Goal: Find specific fact: Find contact information

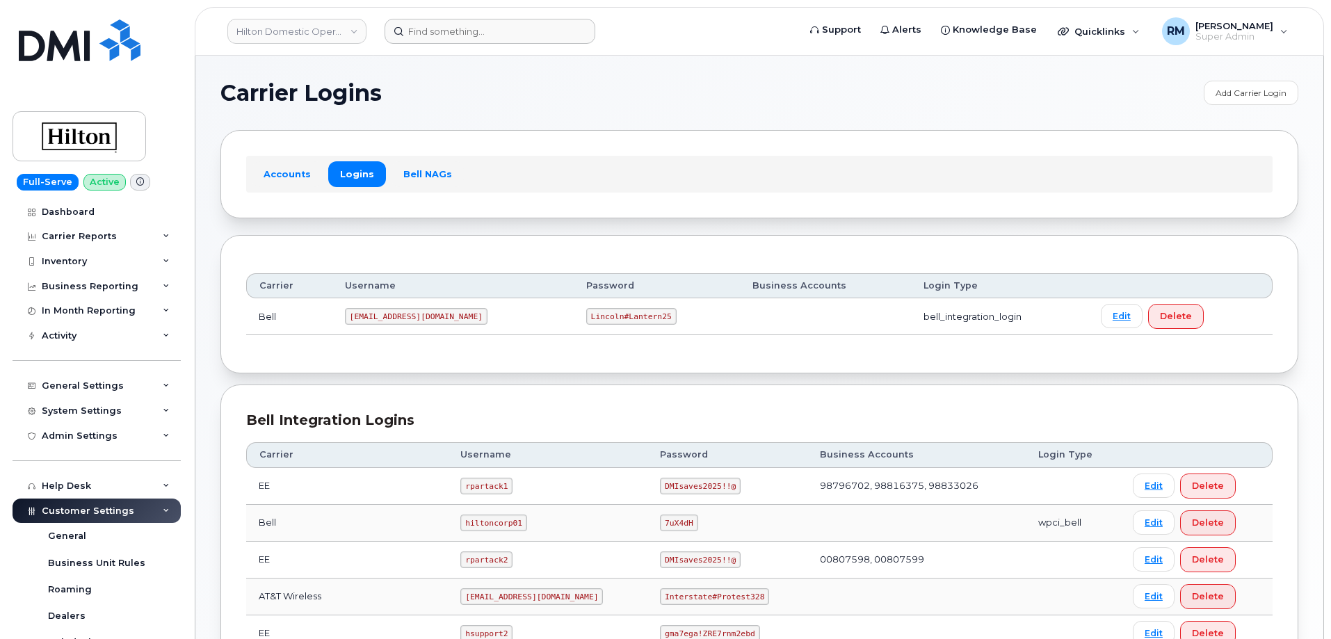
scroll to position [209, 0]
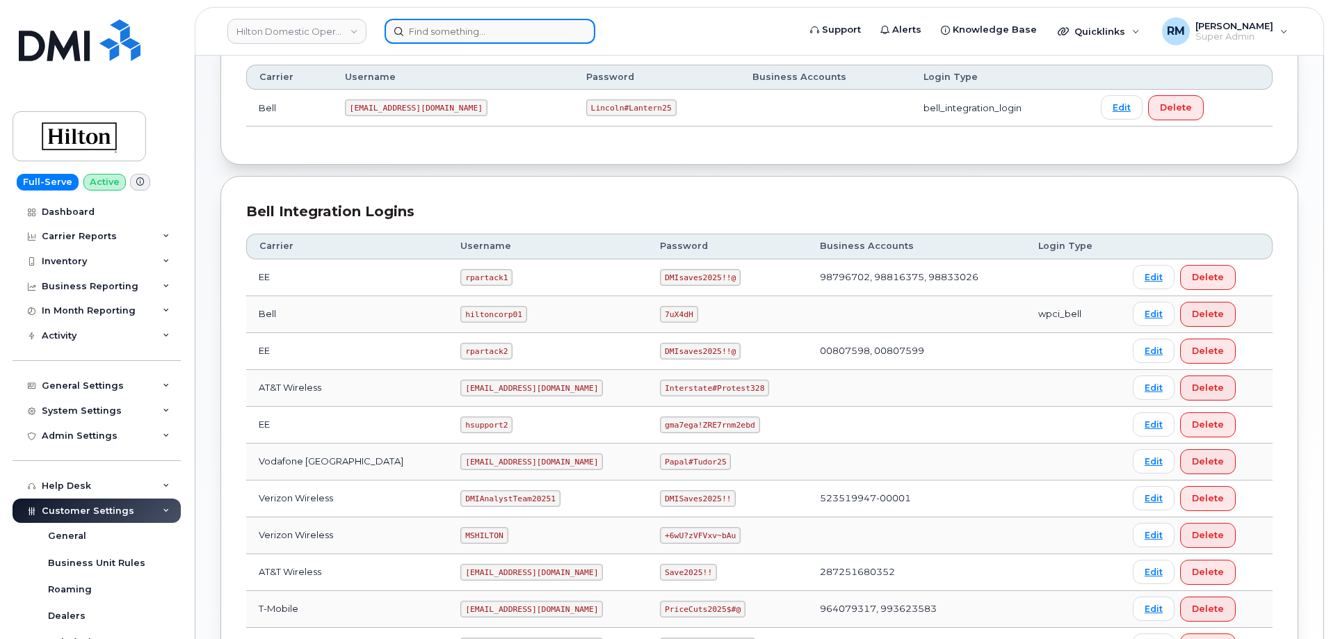
drag, startPoint x: 454, startPoint y: 37, endPoint x: 444, endPoint y: 33, distance: 10.3
click at [451, 37] on input at bounding box center [489, 31] width 211 height 25
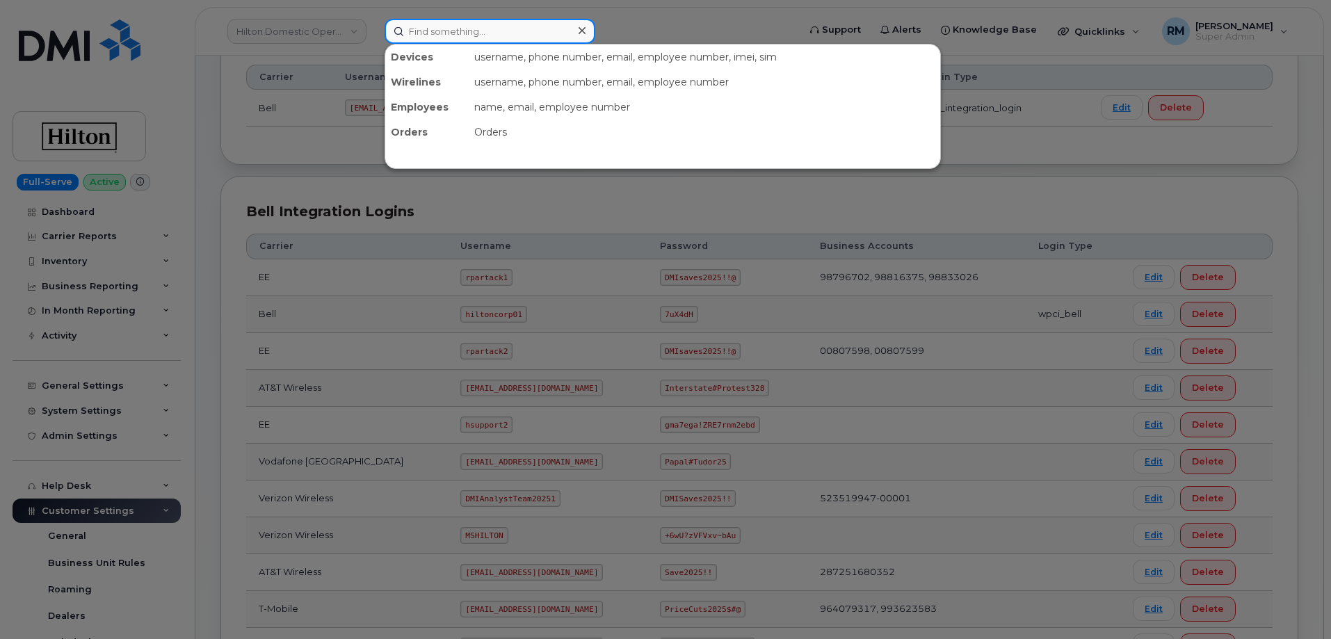
paste input "407-457-7835"
type input "407-457-7835"
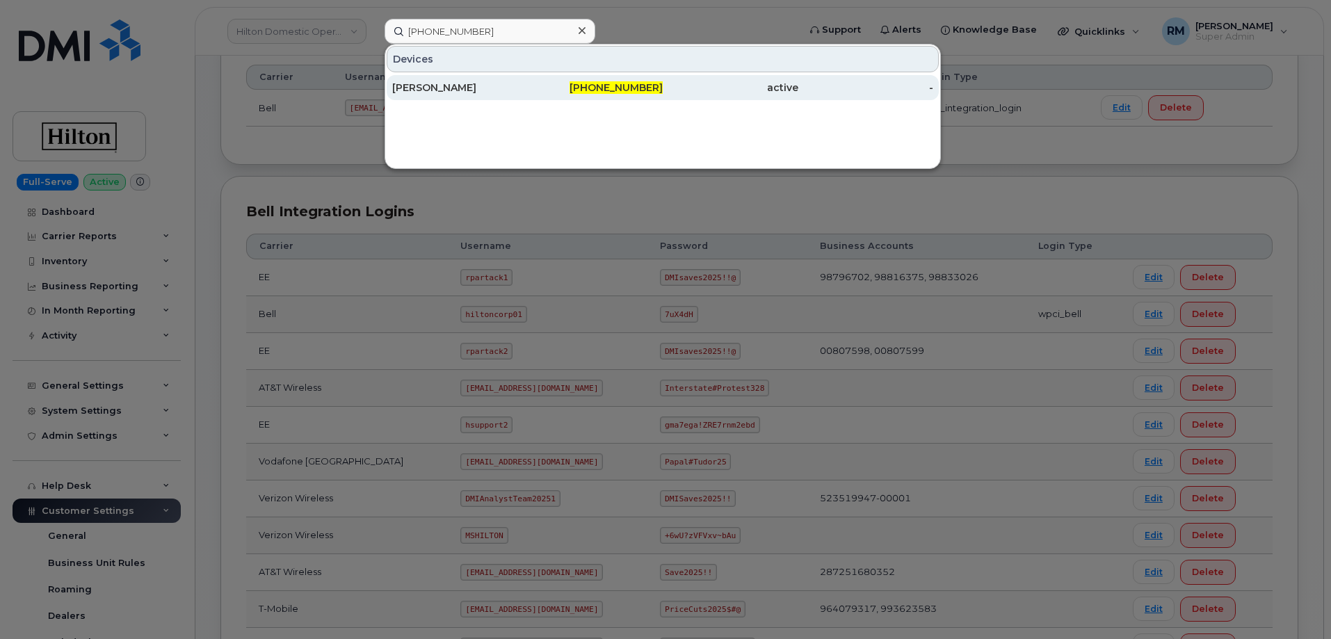
click at [437, 84] on div "MARIA CHAU" at bounding box center [460, 88] width 136 height 14
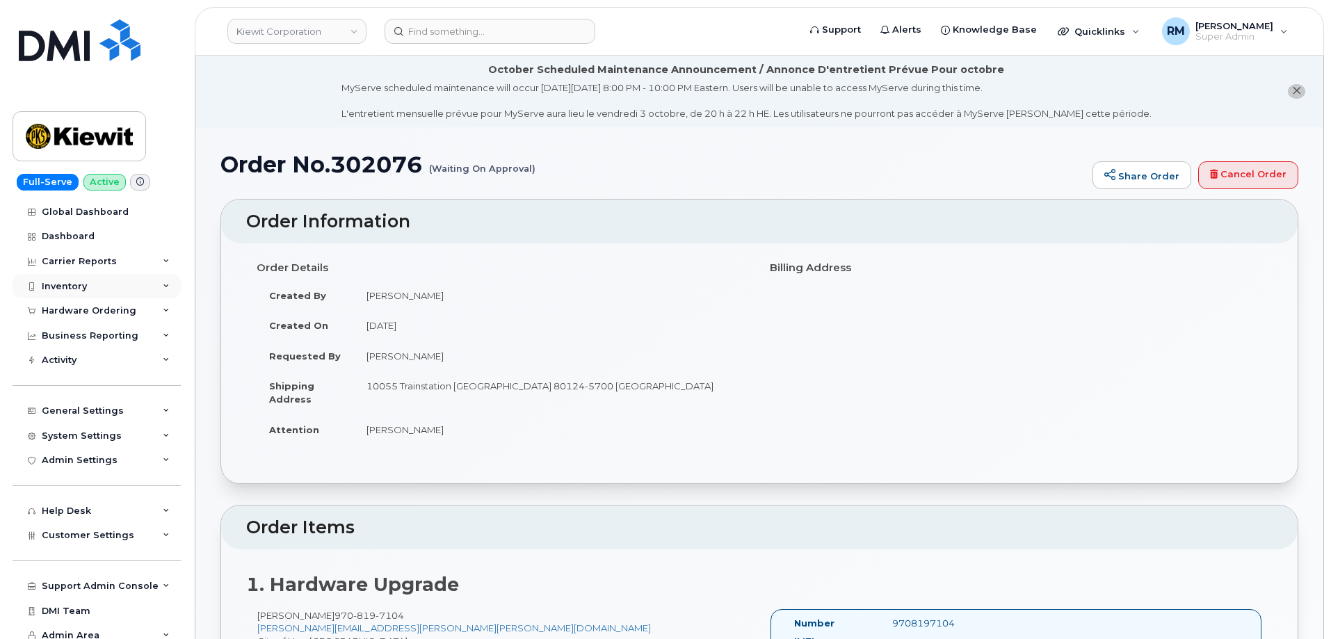
scroll to position [139, 0]
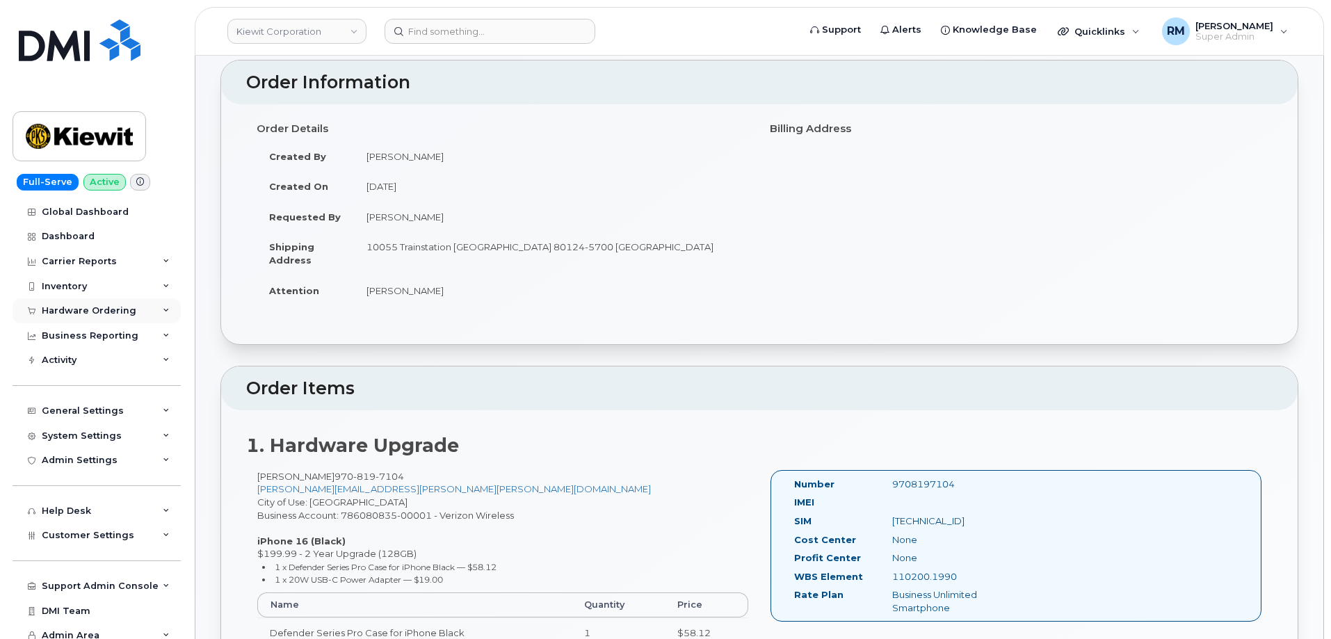
click at [74, 307] on div "Hardware Ordering" at bounding box center [89, 310] width 95 height 11
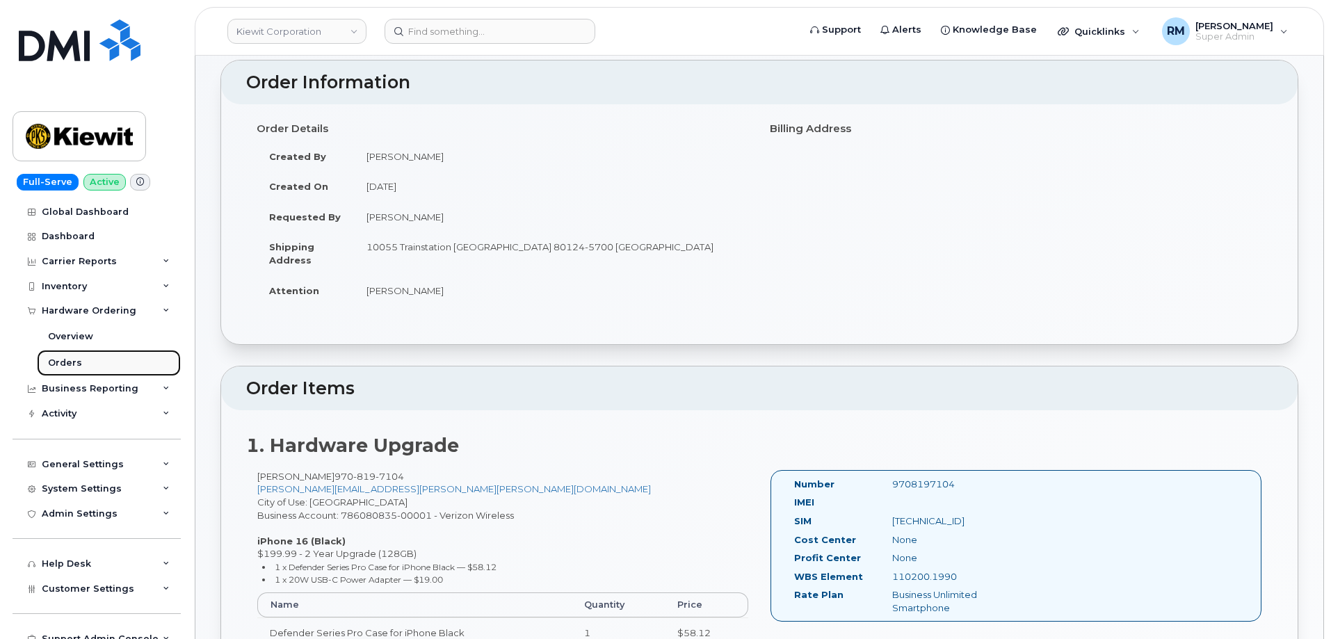
click at [46, 364] on link "Orders" at bounding box center [109, 363] width 144 height 26
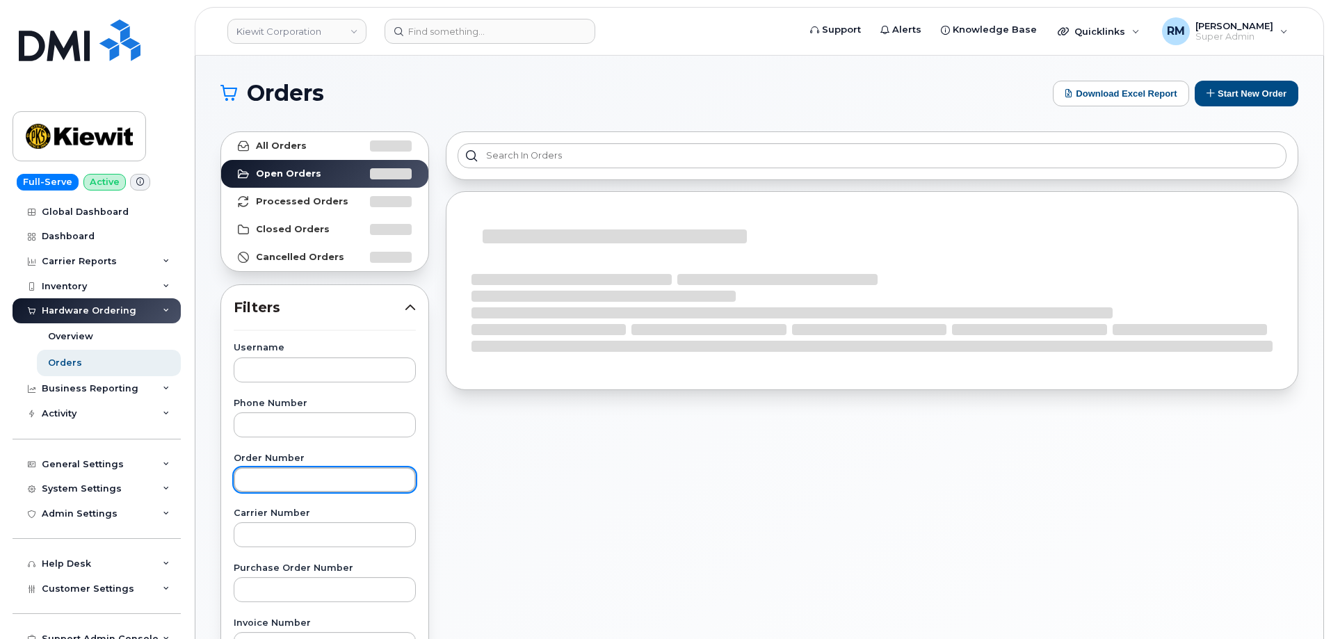
click at [262, 481] on input "text" at bounding box center [325, 479] width 182 height 25
paste input "2067414311"
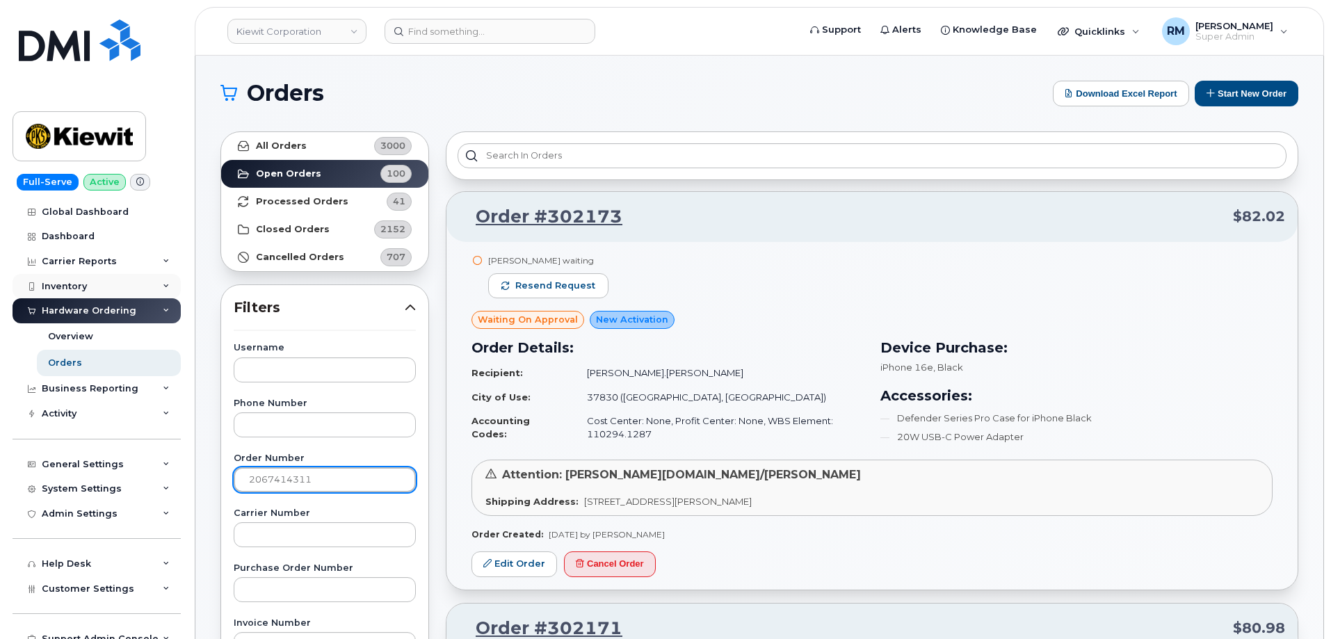
type input "2067414311"
click at [63, 285] on div "Inventory" at bounding box center [64, 286] width 45 height 11
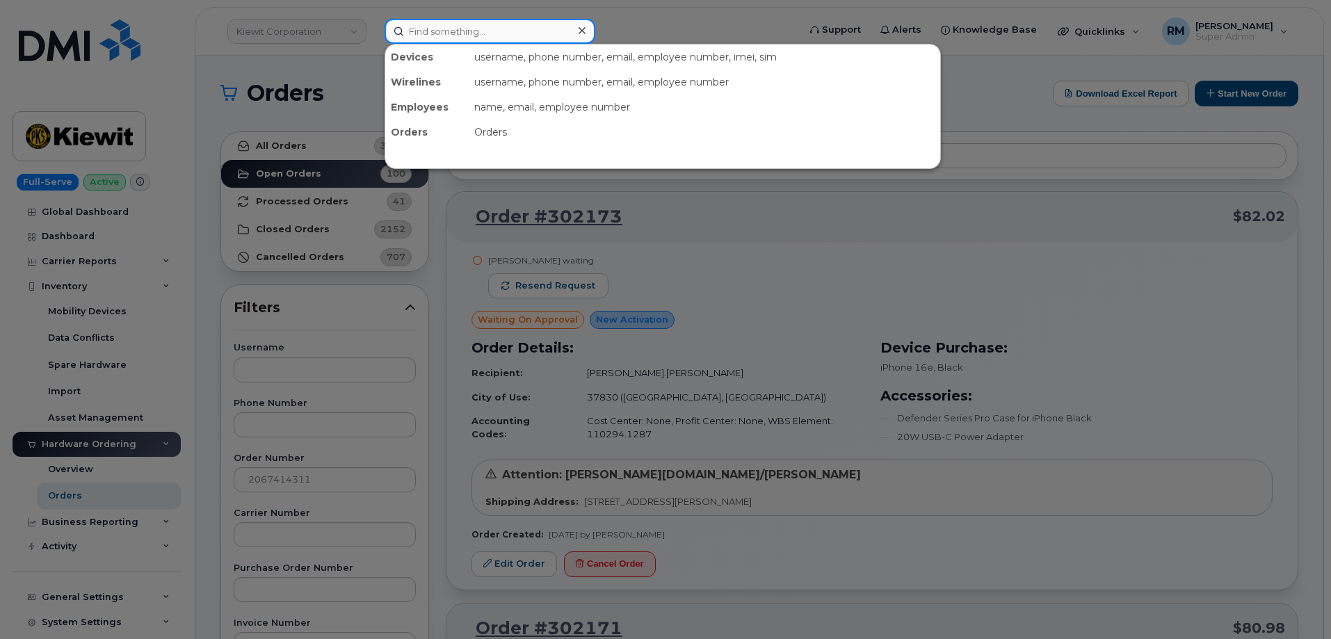
click at [426, 33] on input at bounding box center [489, 31] width 211 height 25
paste input "2067414311"
type input "2067414311"
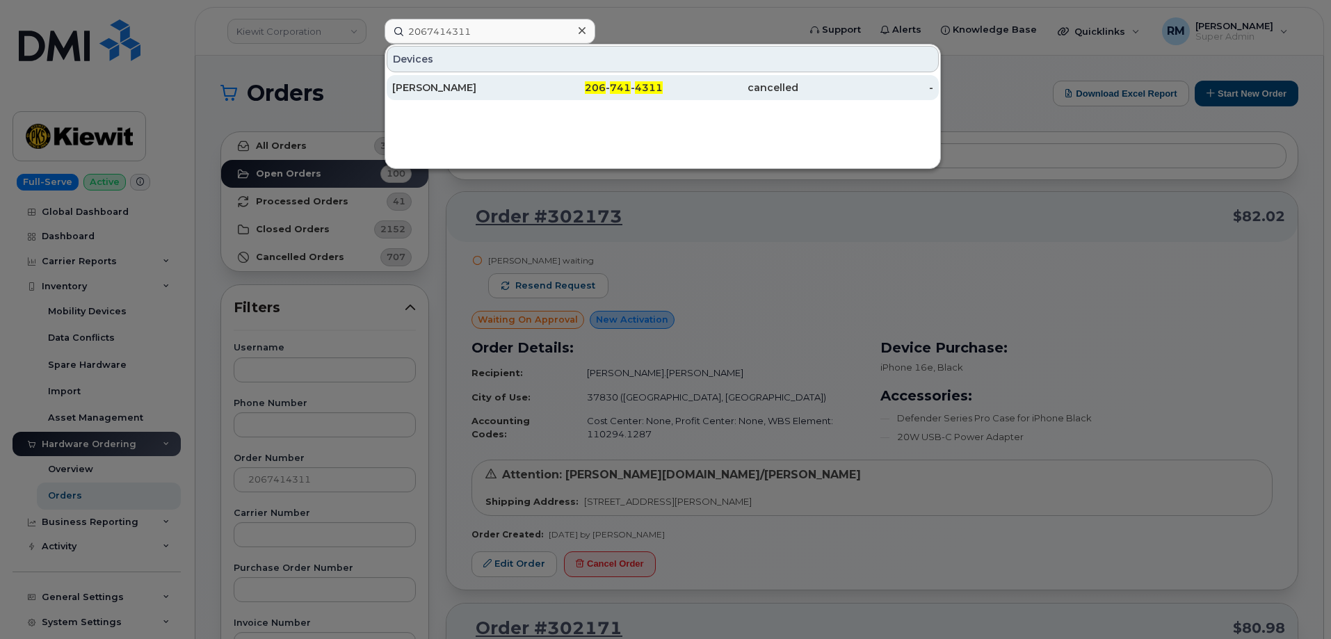
click at [455, 88] on div "Eric Kurtz" at bounding box center [460, 88] width 136 height 14
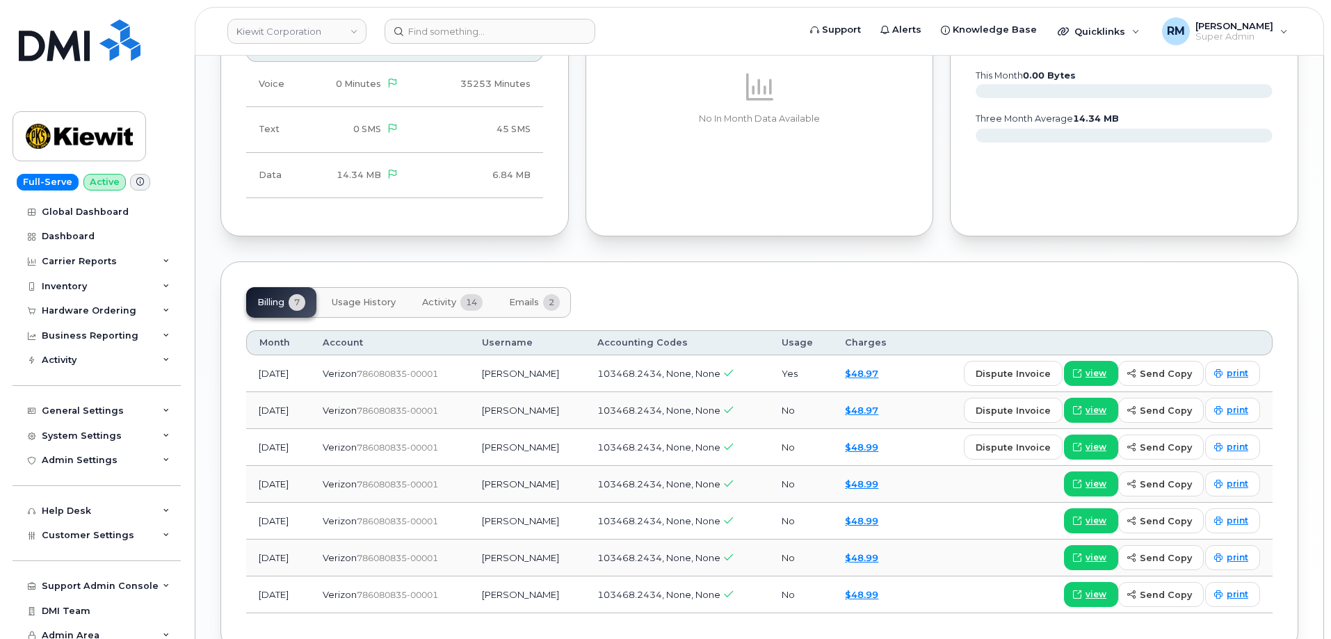
scroll to position [1112, 0]
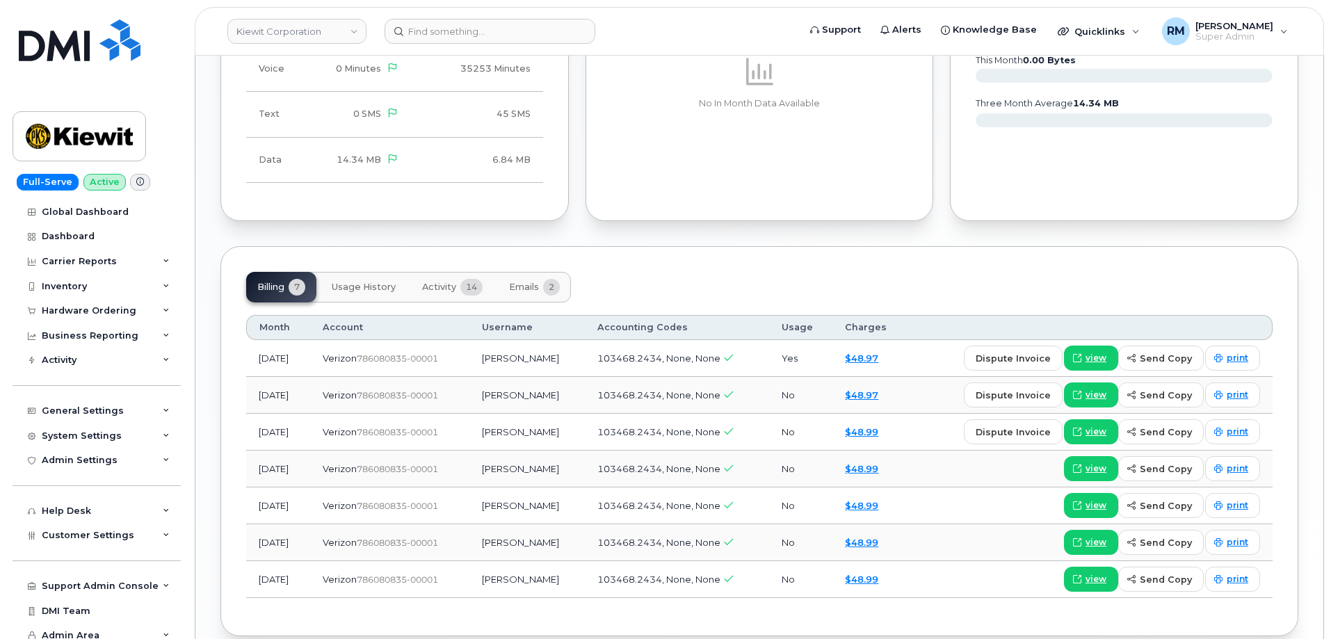
click at [523, 282] on span "Emails" at bounding box center [524, 287] width 30 height 11
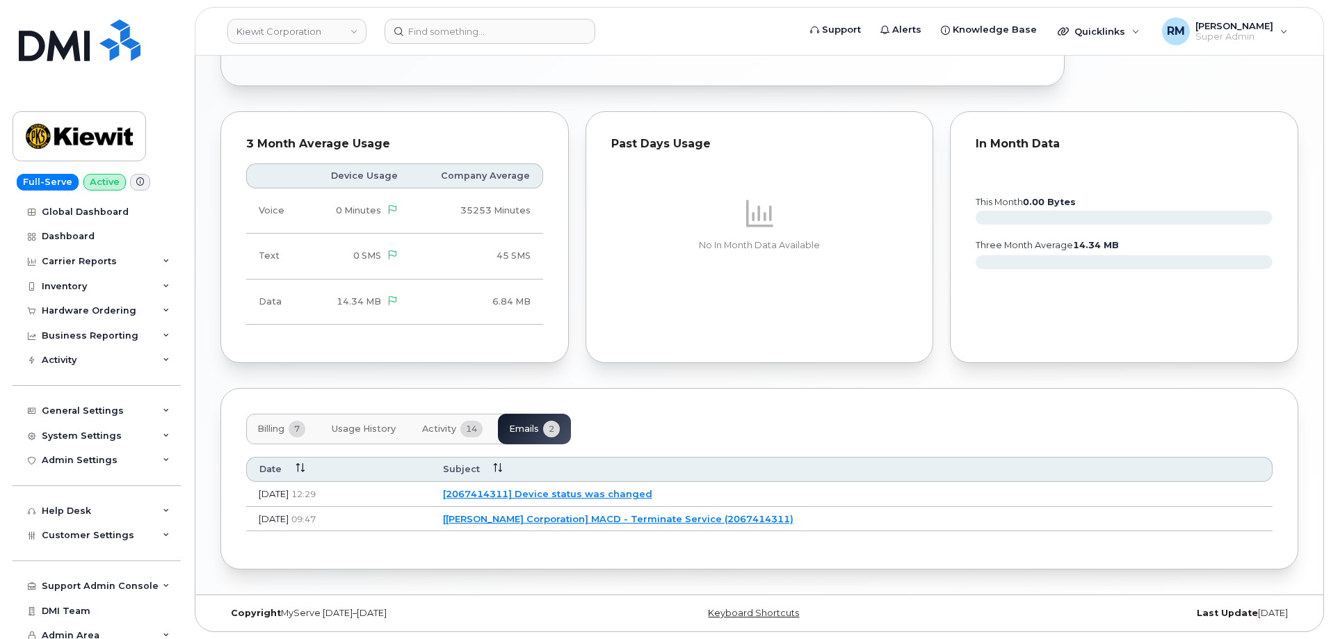
scroll to position [958, 0]
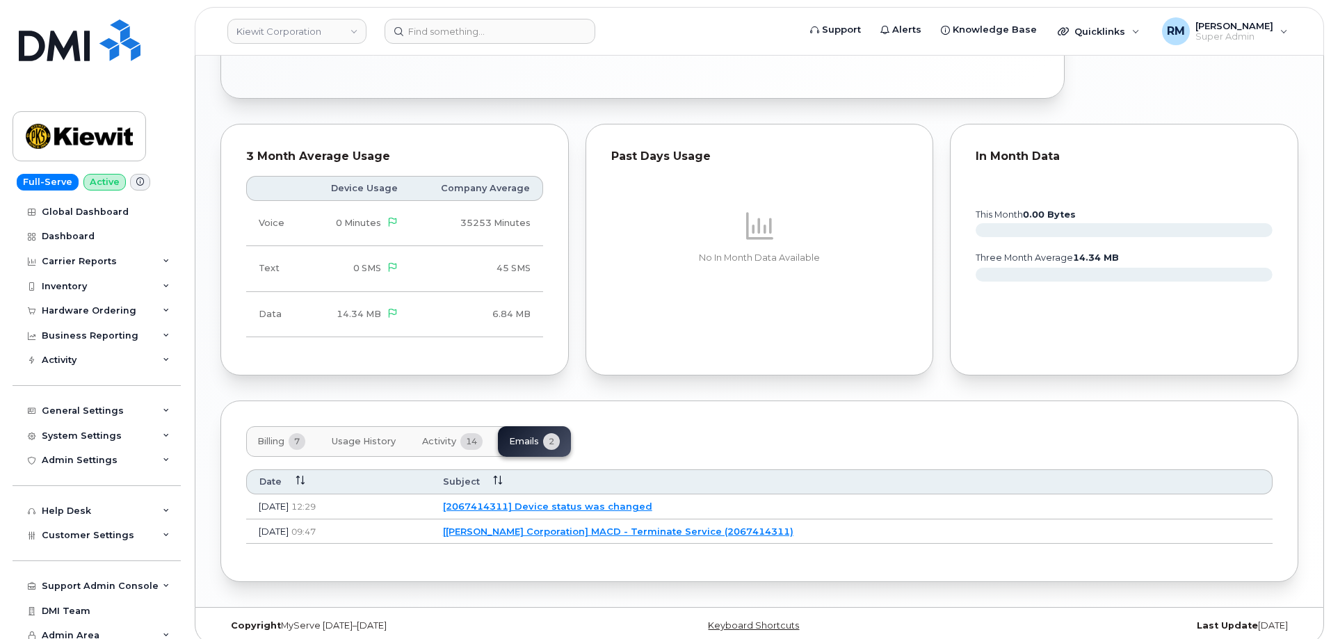
click at [433, 436] on span "Activity" at bounding box center [439, 441] width 34 height 11
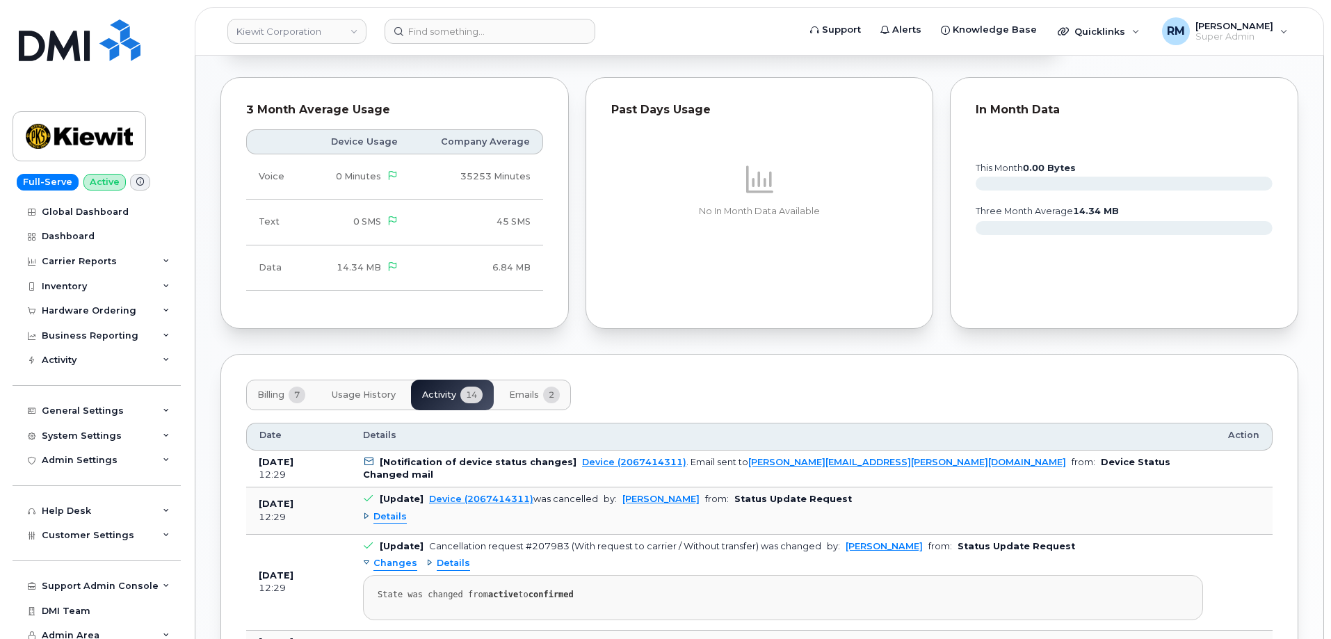
scroll to position [1028, 0]
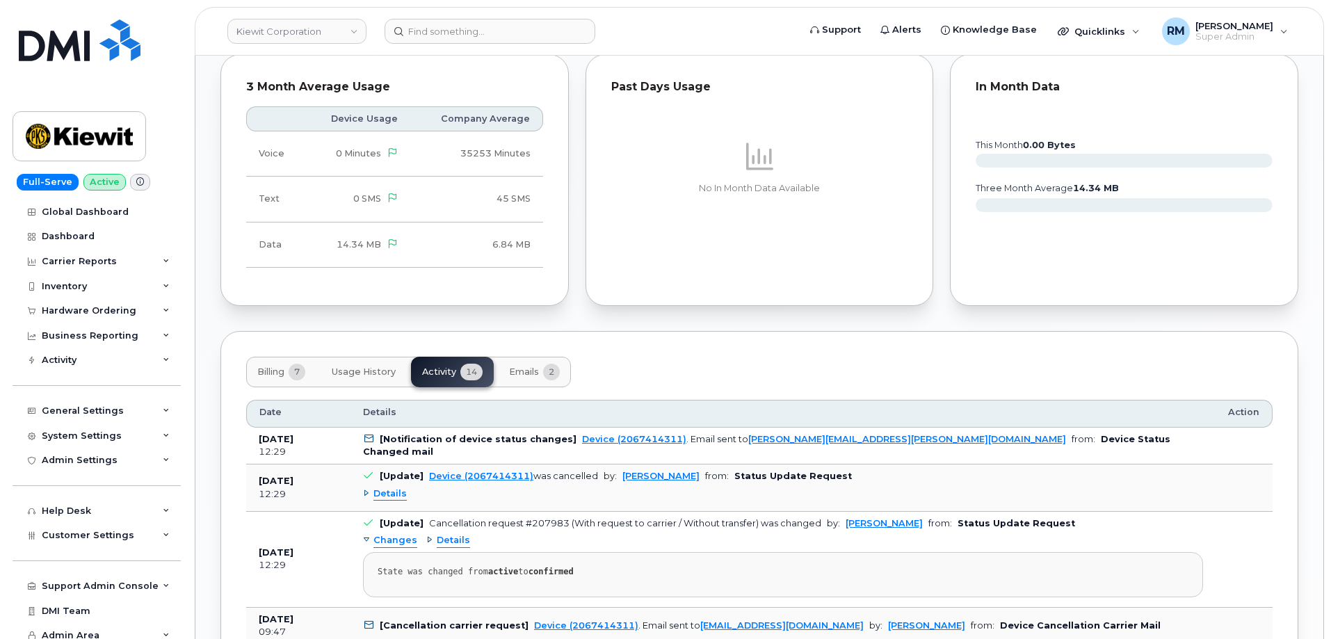
click at [387, 487] on span "Details" at bounding box center [389, 493] width 33 height 13
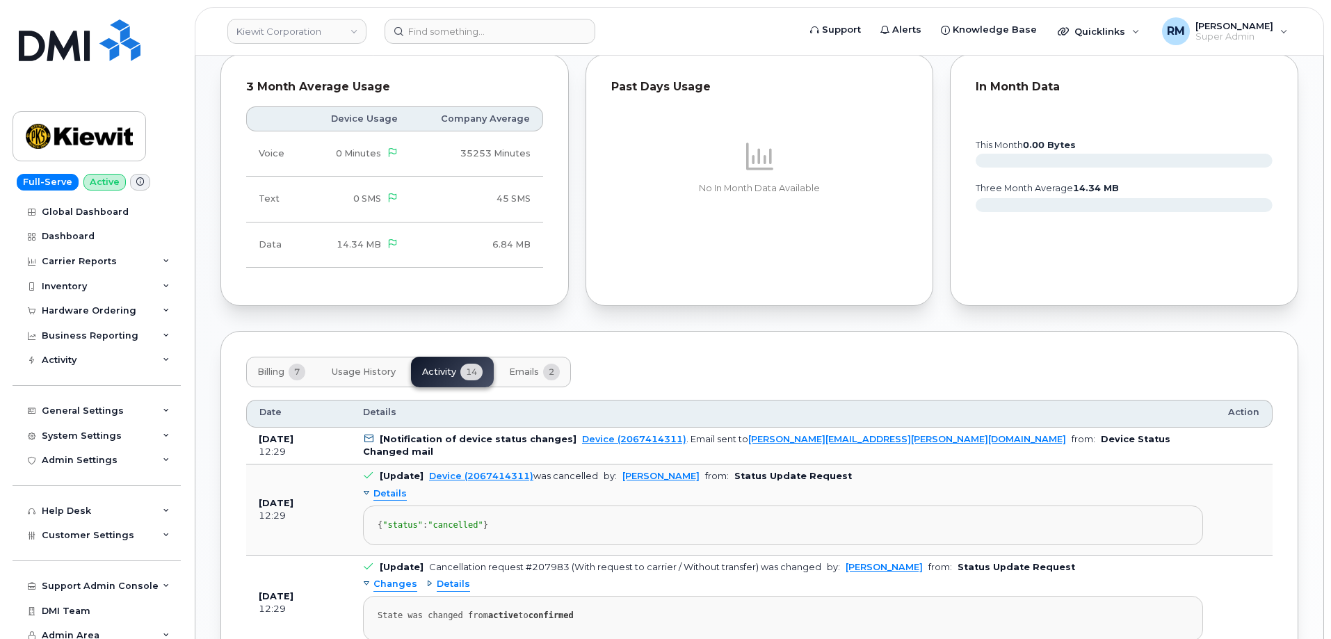
click at [390, 487] on span "Details" at bounding box center [389, 493] width 33 height 13
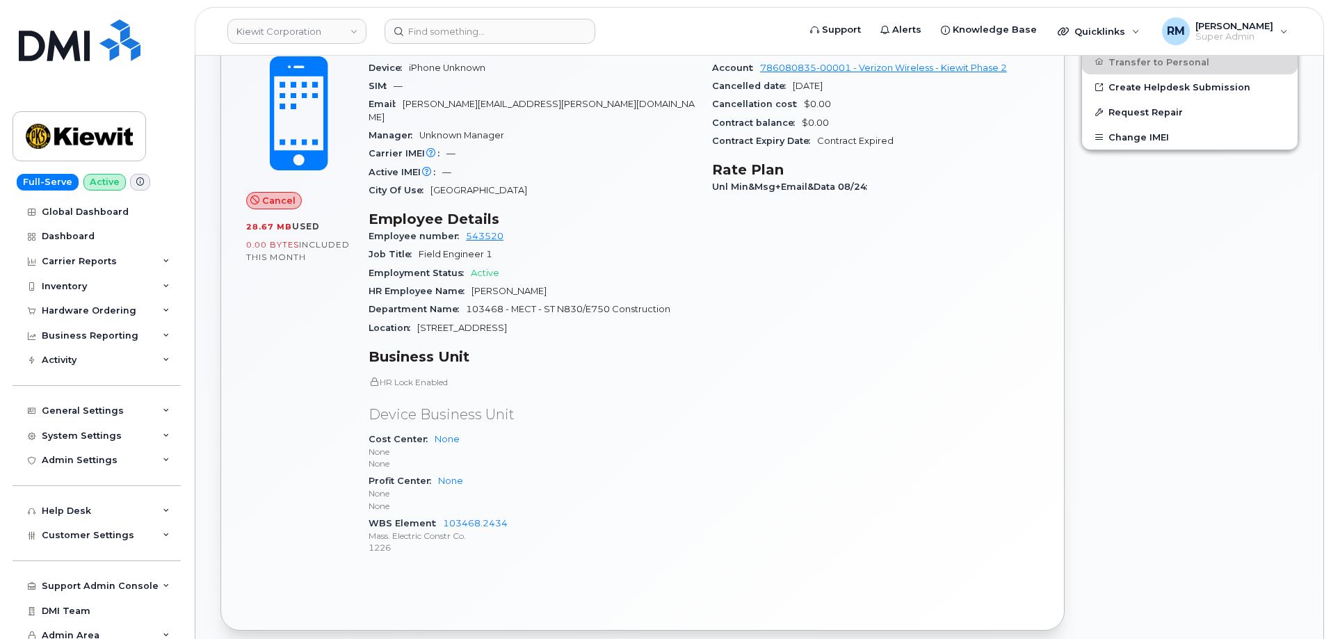
scroll to position [263, 0]
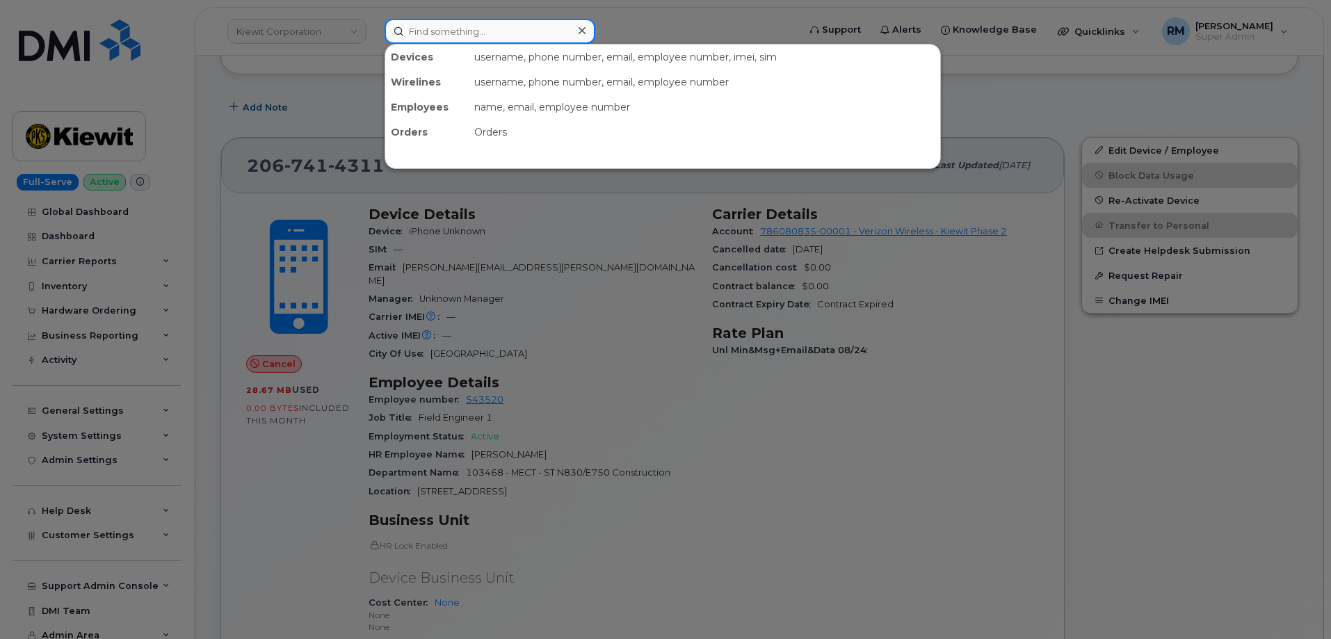
click at [432, 27] on input at bounding box center [489, 31] width 211 height 25
paste input "707-980-5417"
type input "707-980-5417"
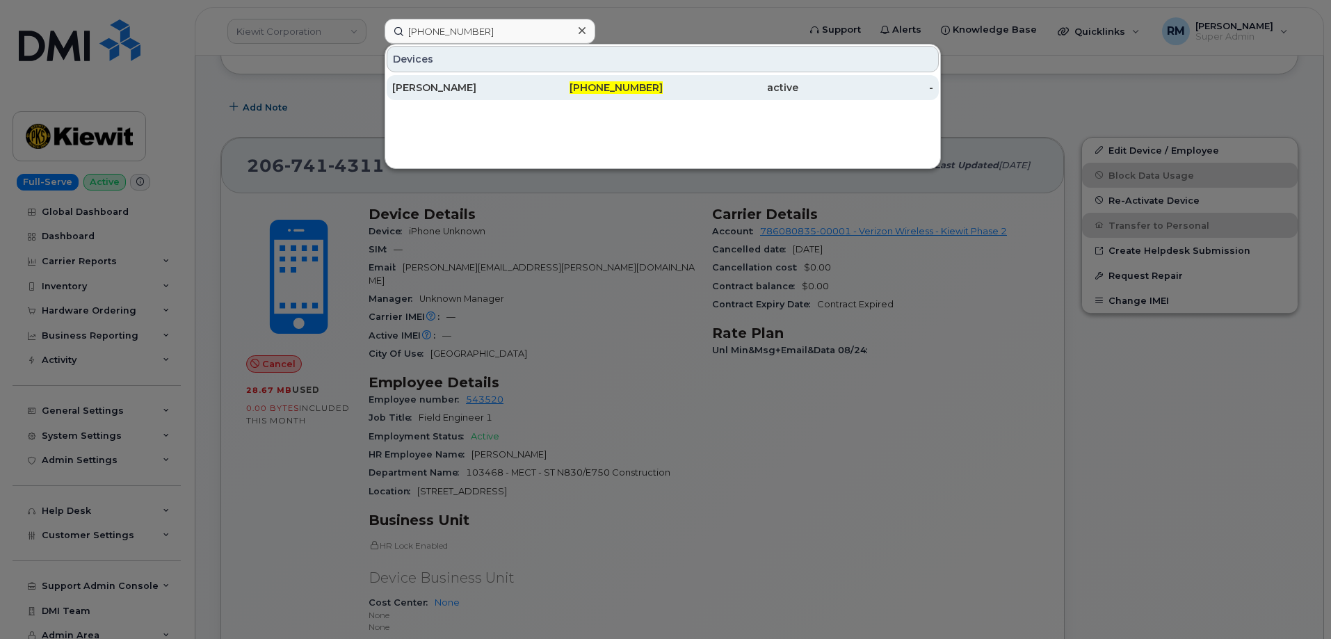
click at [493, 88] on div "SCOTT SHOCKMAN" at bounding box center [460, 88] width 136 height 14
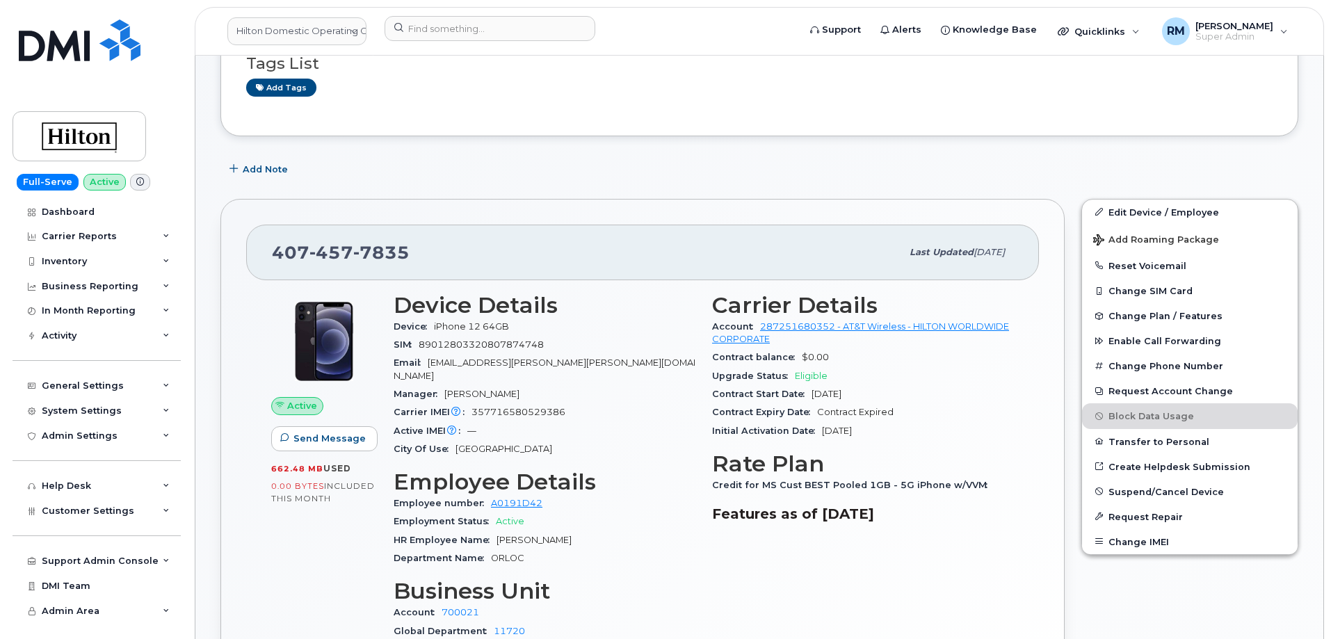
scroll to position [209, 0]
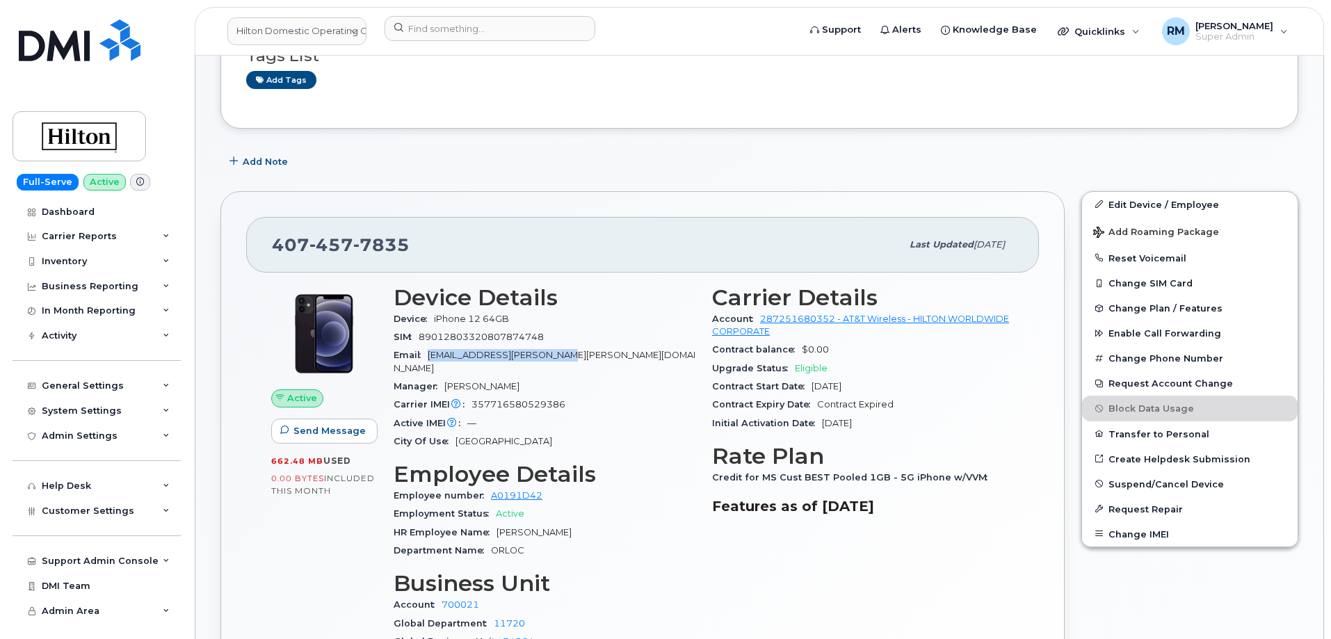
drag, startPoint x: 577, startPoint y: 350, endPoint x: 428, endPoint y: 357, distance: 149.6
click at [428, 357] on div "Email MariaPaula.Chau@Hilton.com" at bounding box center [545, 361] width 302 height 31
copy span "MariaPaula.Chau@Hilton.com"
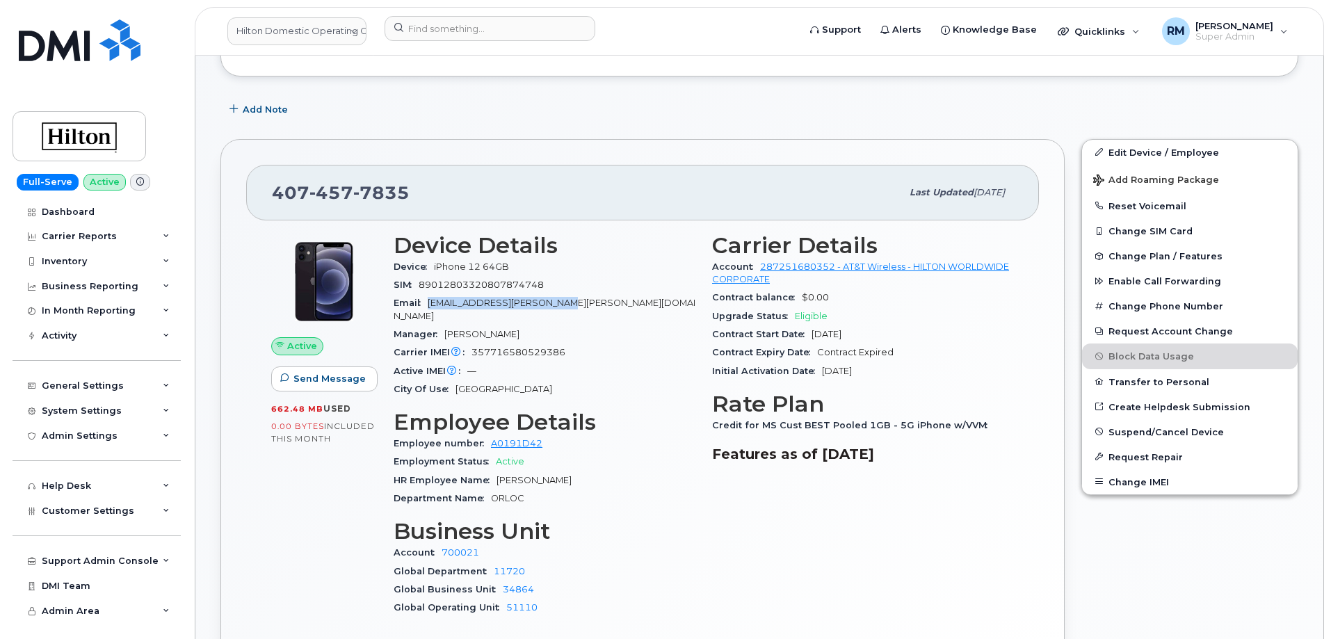
scroll to position [278, 0]
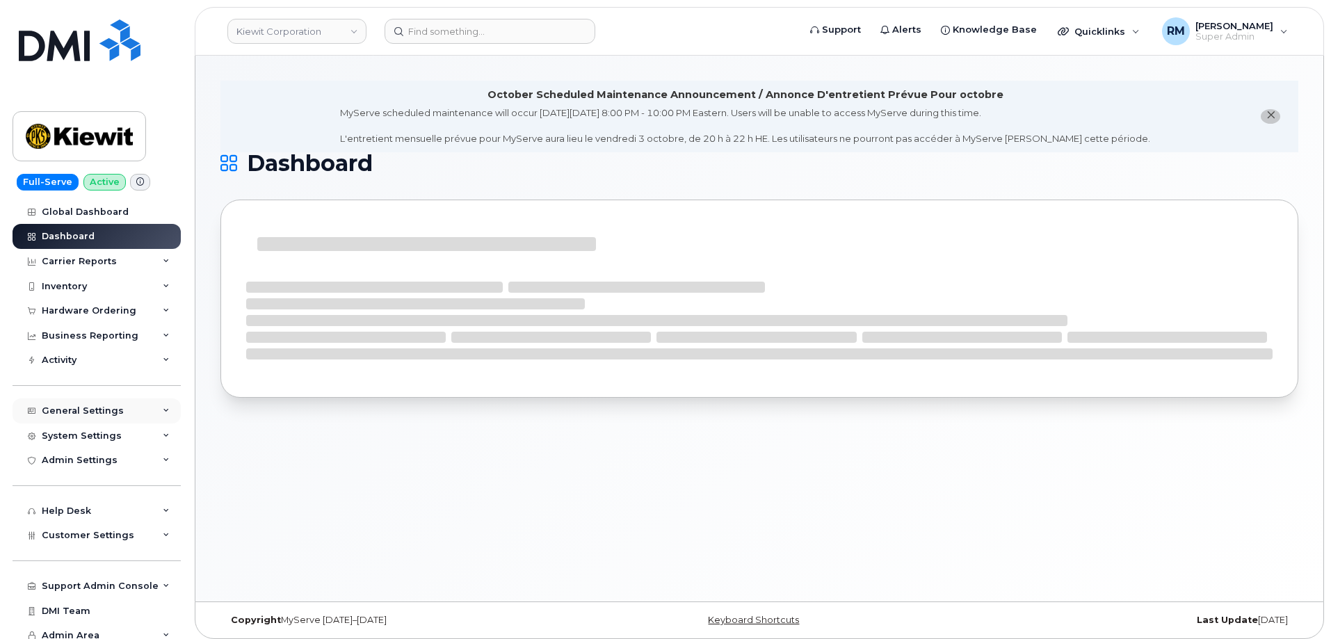
click at [107, 411] on div "General Settings" at bounding box center [83, 410] width 82 height 11
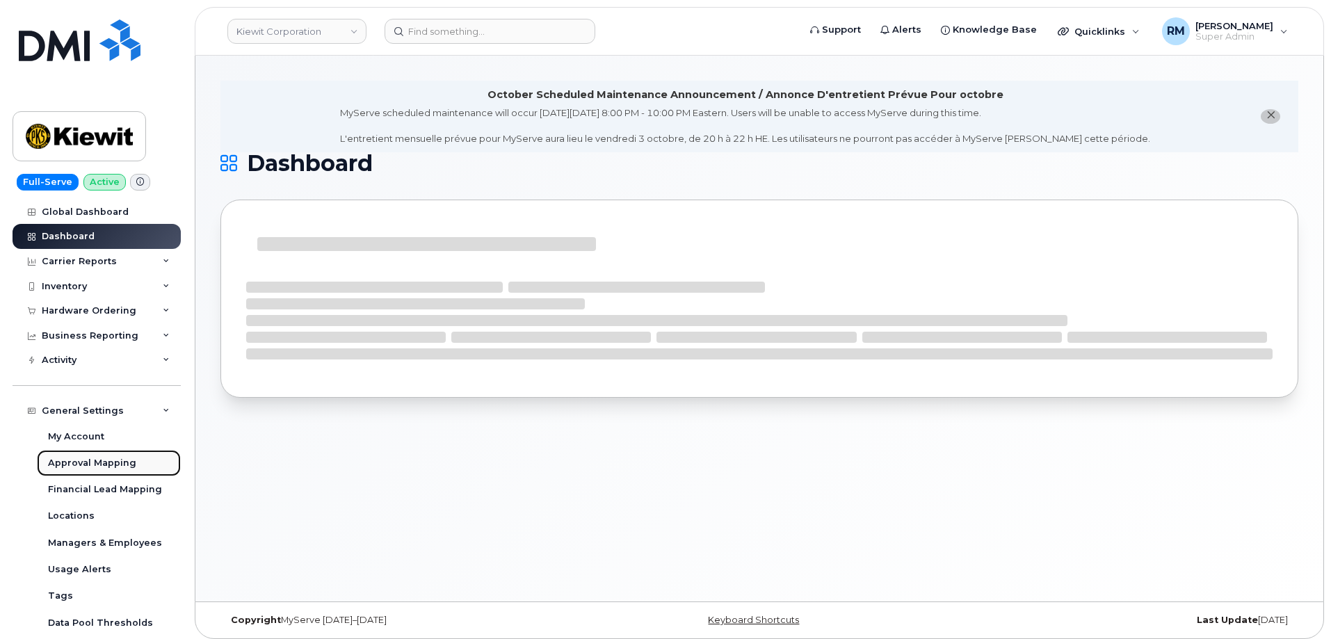
click at [86, 461] on div "Approval Mapping" at bounding box center [92, 463] width 88 height 13
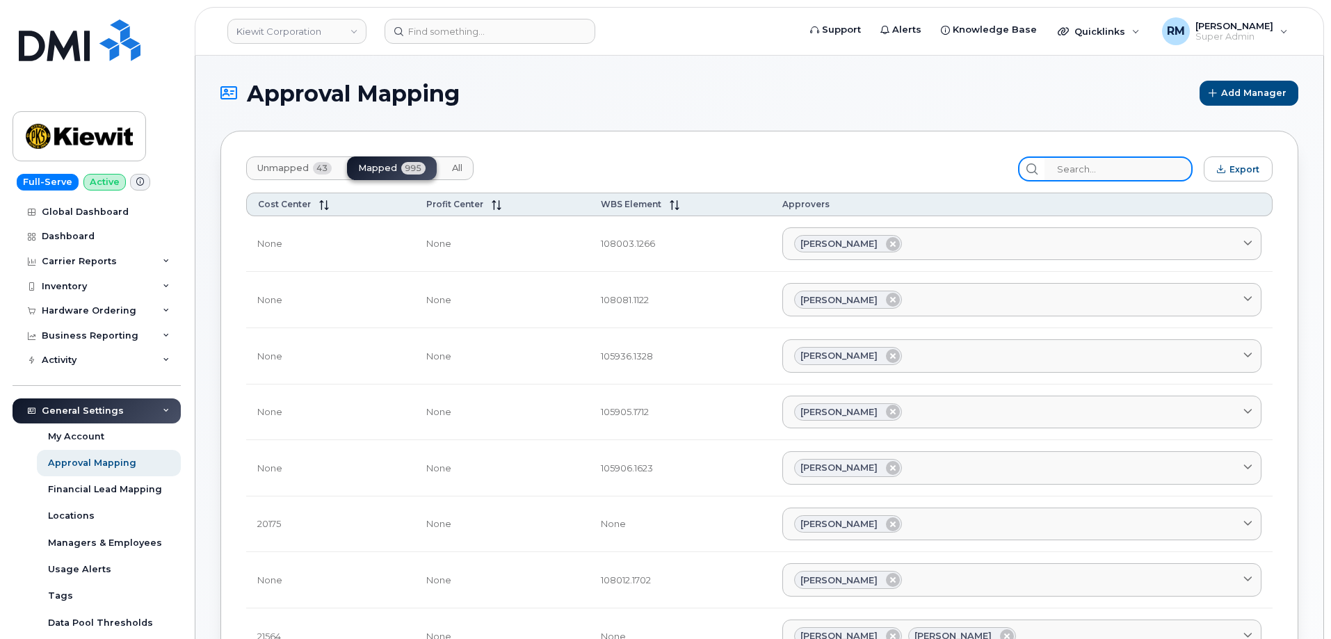
click at [1101, 172] on input "search" at bounding box center [1118, 168] width 148 height 25
paste input "106486"
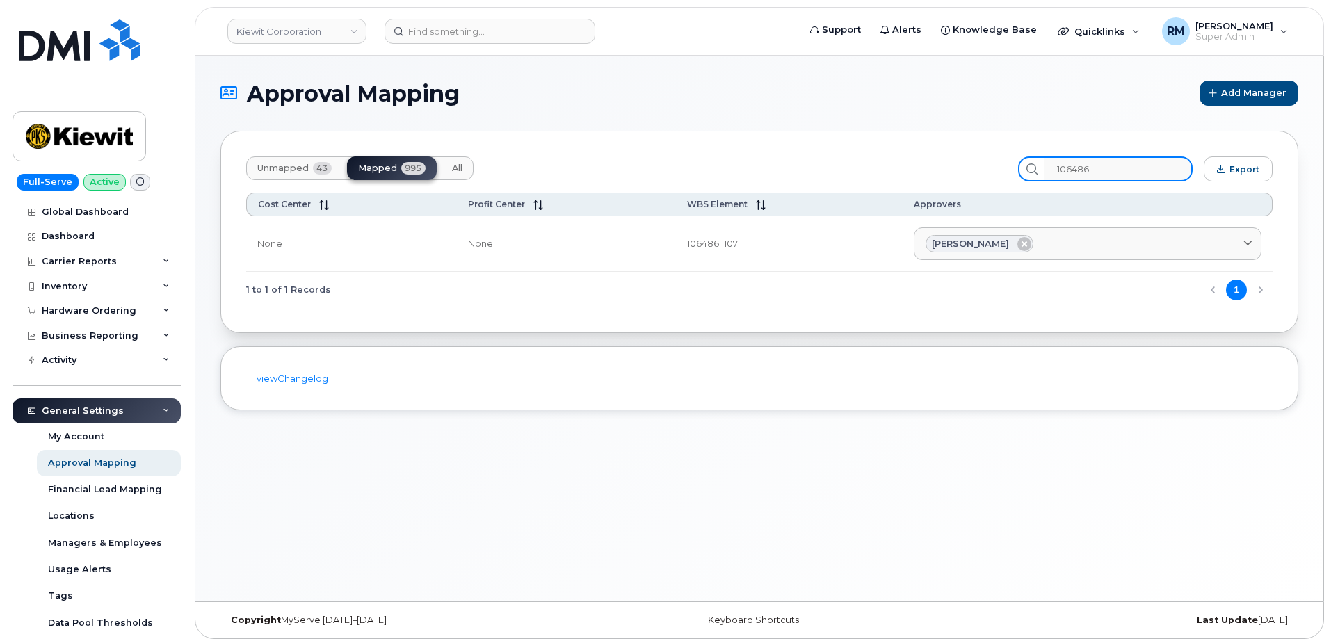
click at [1089, 170] on input "106486" at bounding box center [1118, 168] width 148 height 25
paste input "7"
drag, startPoint x: 1049, startPoint y: 243, endPoint x: 910, endPoint y: 244, distance: 139.0
click at [910, 244] on td "Erik Kollberg Aaron Seward AARON.SEWARD@KSTCJV.COM Abrianna Garcia ABRIANNA.GAR…" at bounding box center [1087, 244] width 370 height 56
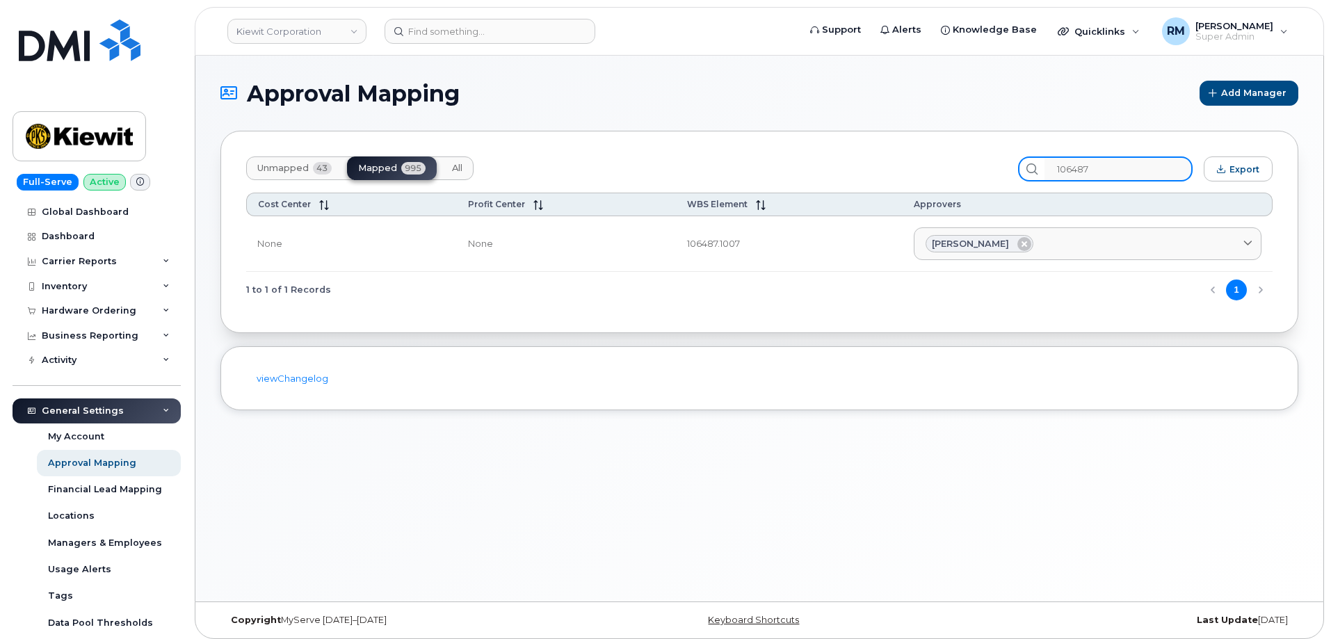
click at [1103, 168] on input "106487" at bounding box center [1118, 168] width 148 height 25
type input "106486"
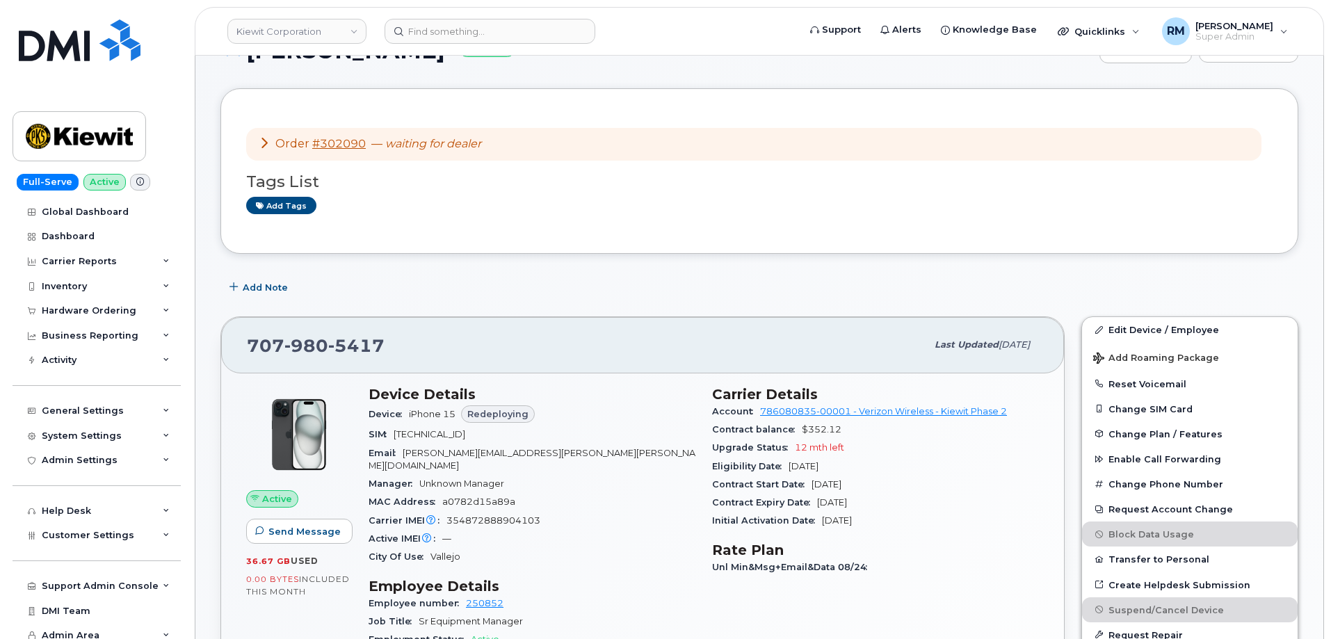
scroll to position [139, 0]
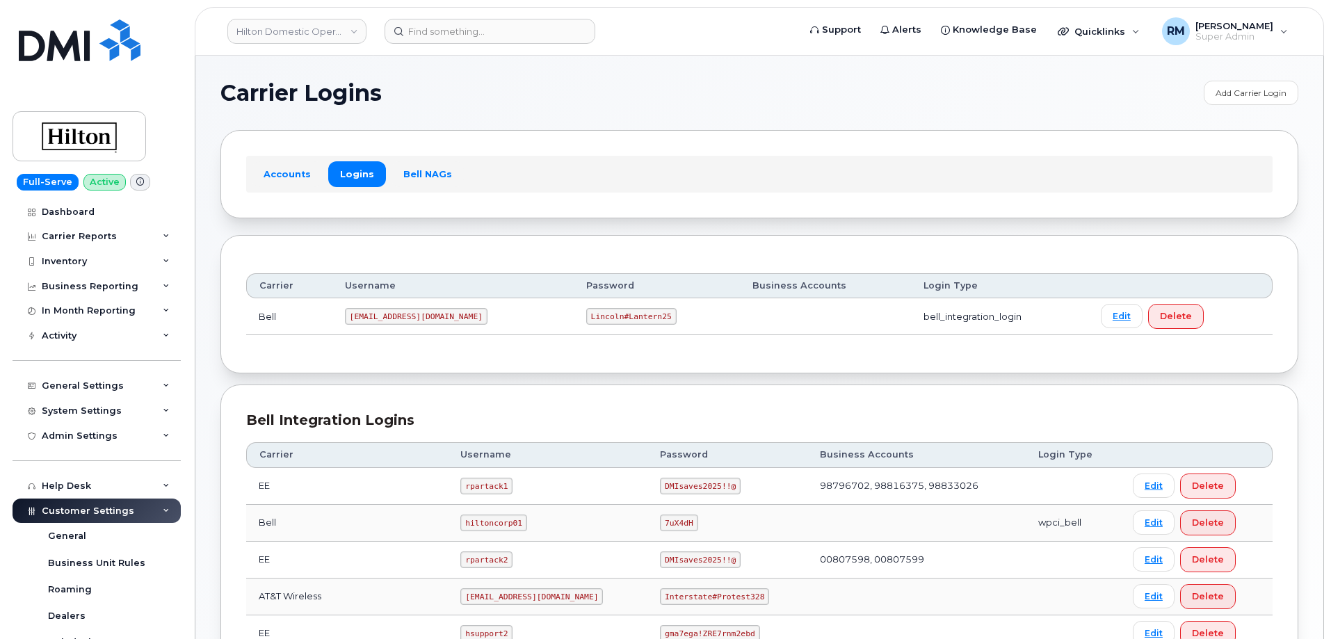
scroll to position [348, 0]
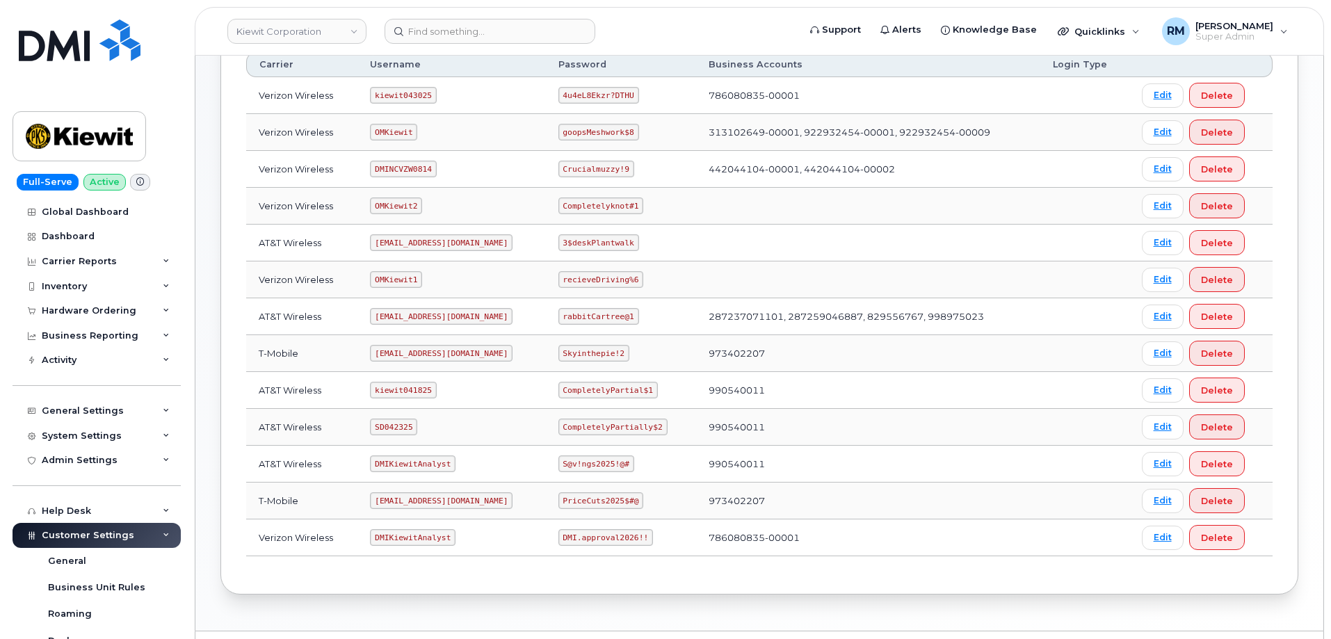
scroll to position [277, 0]
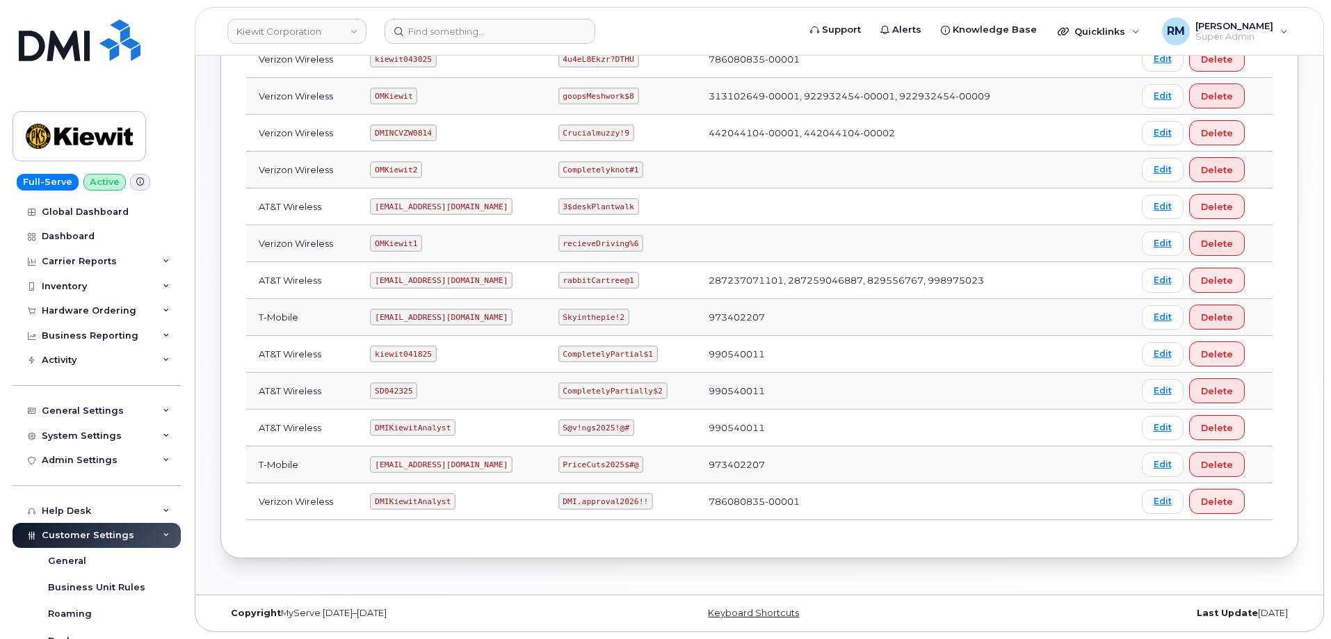
click at [389, 390] on code "SD042325" at bounding box center [393, 390] width 47 height 17
copy code "SD042325"
drag, startPoint x: 566, startPoint y: 389, endPoint x: 690, endPoint y: 387, distance: 123.8
click at [690, 387] on tr "AT&T Wireless SD042325 CompletelyPartially$2 990540011 Edit Delete" at bounding box center [759, 391] width 1026 height 37
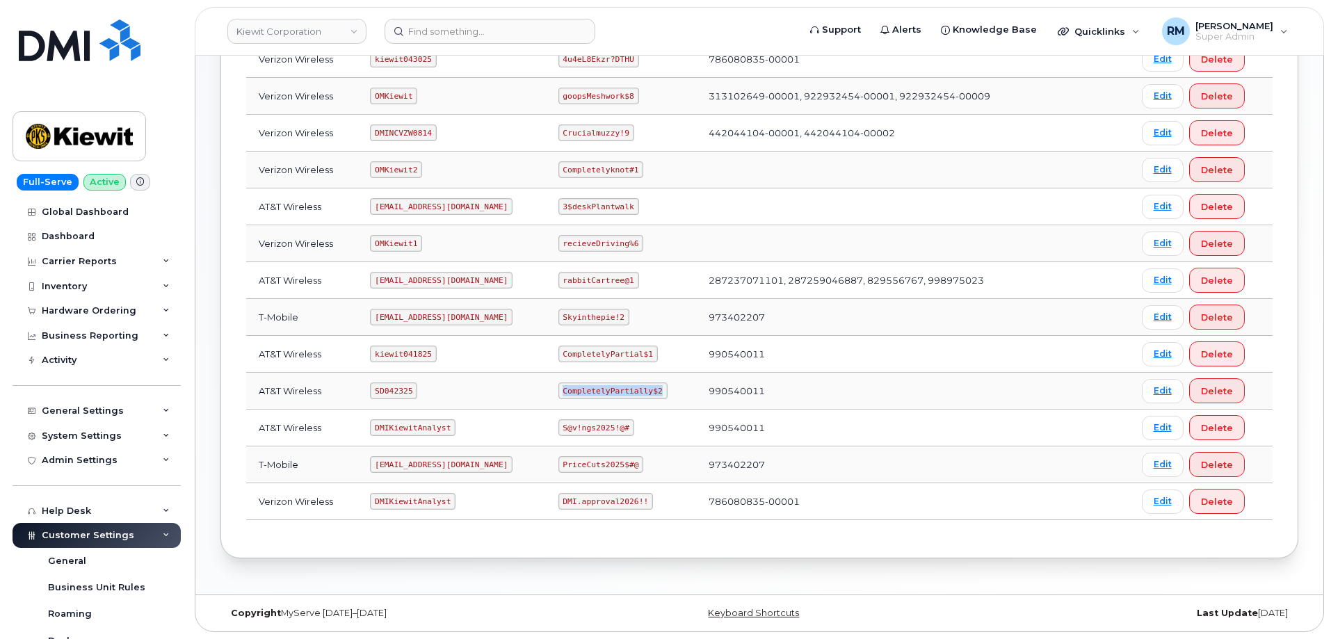
copy code "CompletelyPartially$2"
drag, startPoint x: 622, startPoint y: 391, endPoint x: 601, endPoint y: 396, distance: 21.3
click at [622, 391] on code "CompletelyPartially$2" at bounding box center [612, 390] width 109 height 17
click at [565, 391] on code "CompletelyPartially$2" at bounding box center [612, 390] width 109 height 17
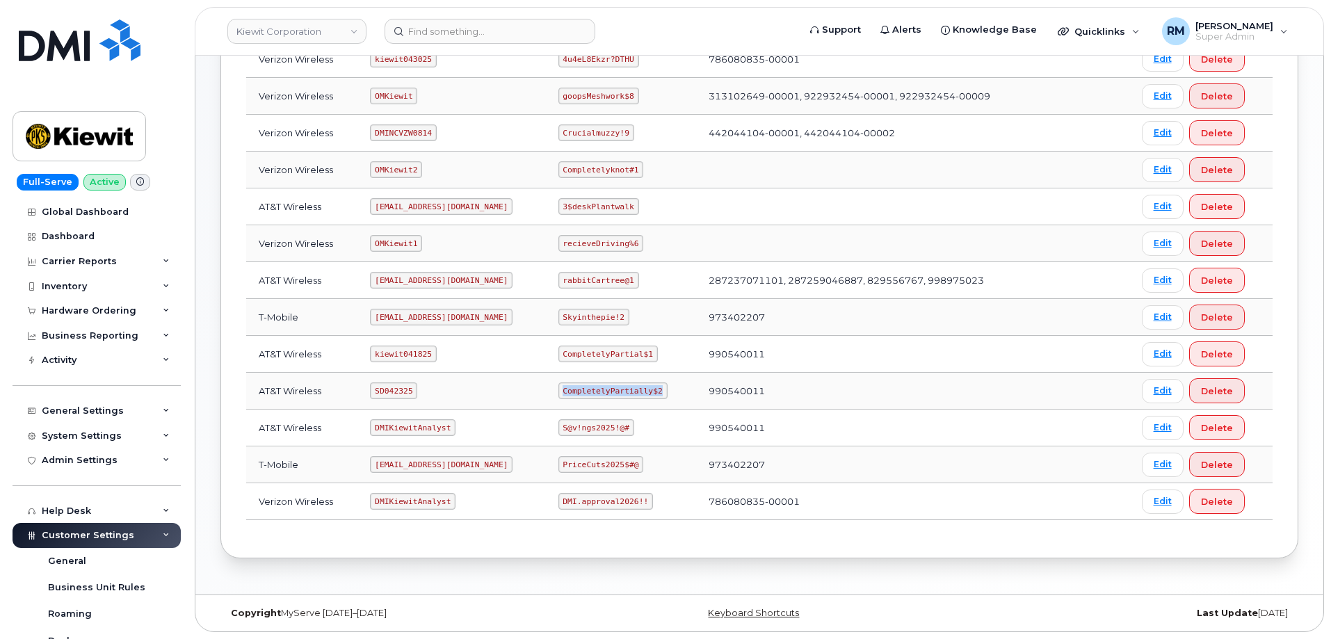
click at [565, 391] on code "CompletelyPartially$2" at bounding box center [612, 390] width 109 height 17
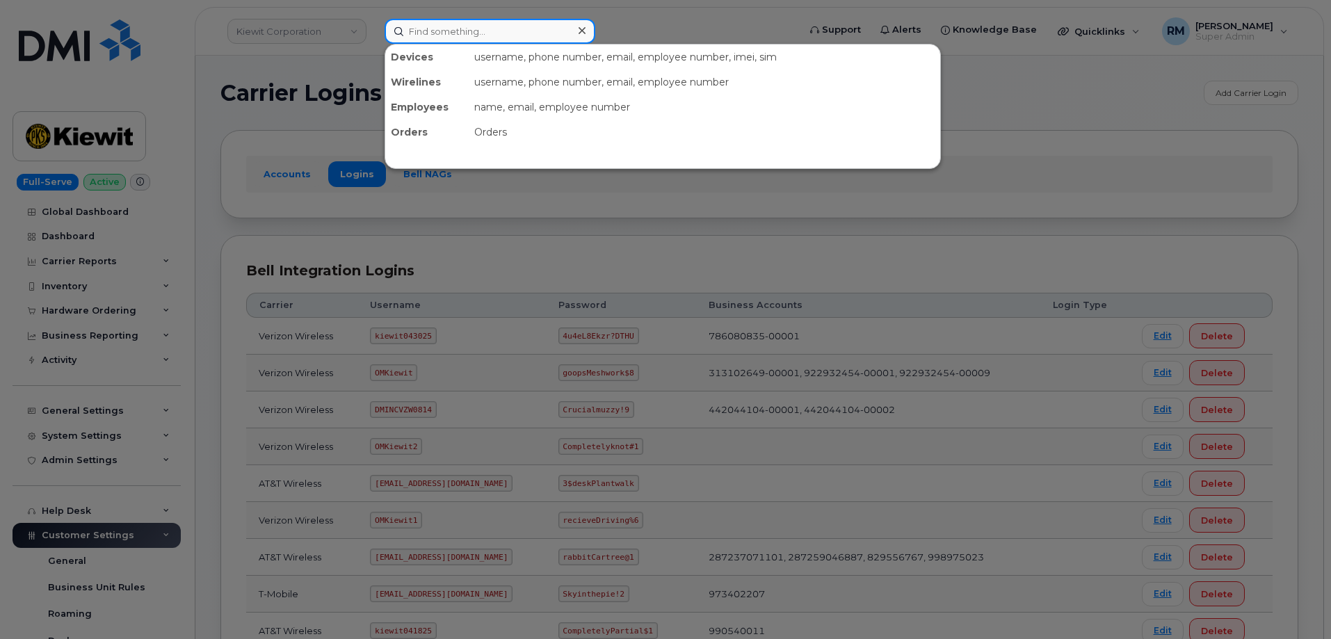
click at [473, 30] on input at bounding box center [489, 31] width 211 height 25
click at [455, 33] on input at bounding box center [489, 31] width 211 height 25
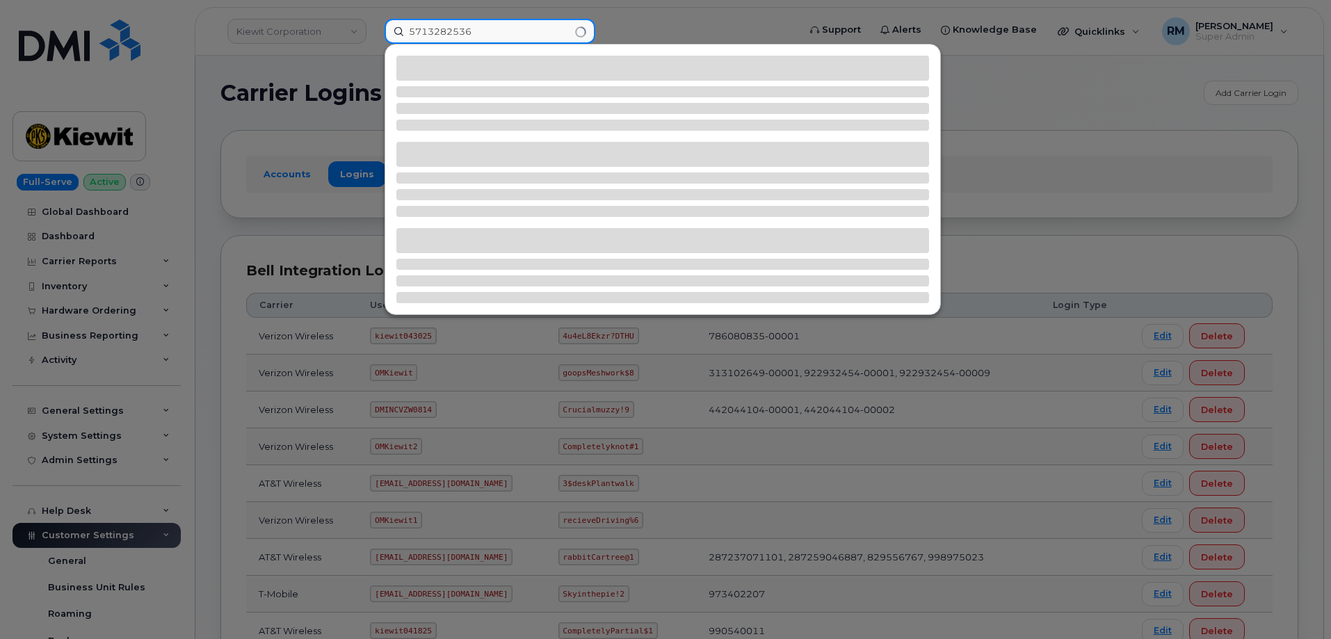
type input "5713282536"
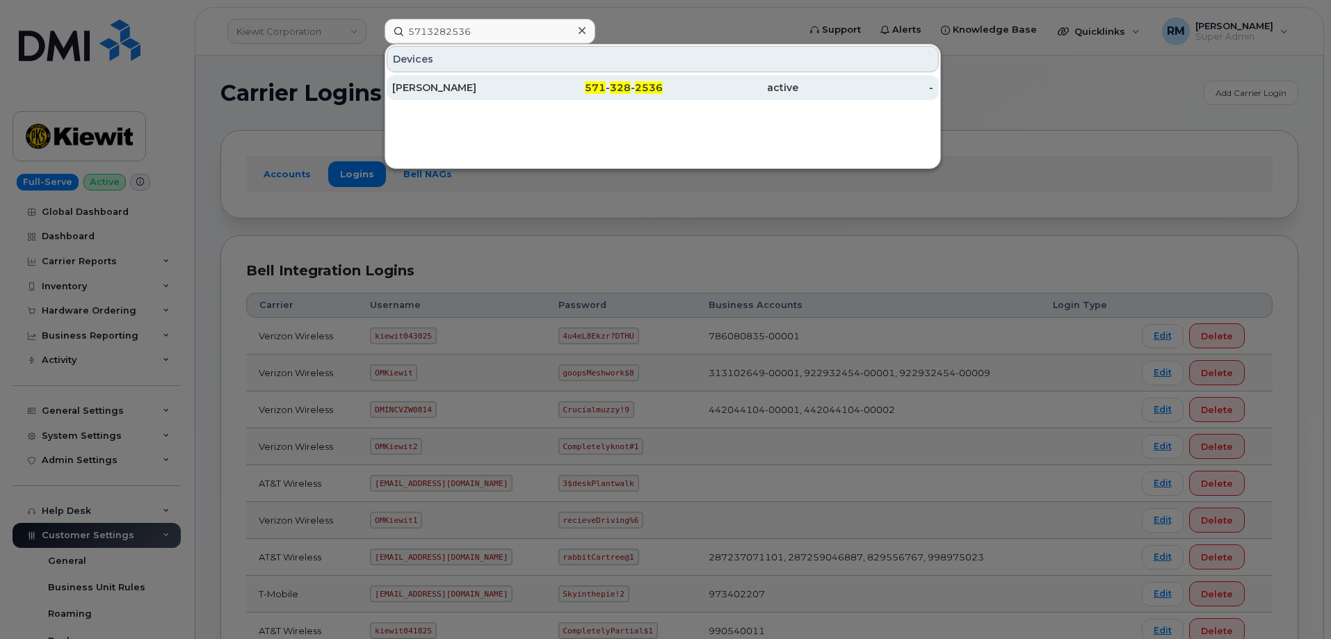
click at [452, 88] on div "[PERSON_NAME]" at bounding box center [460, 88] width 136 height 14
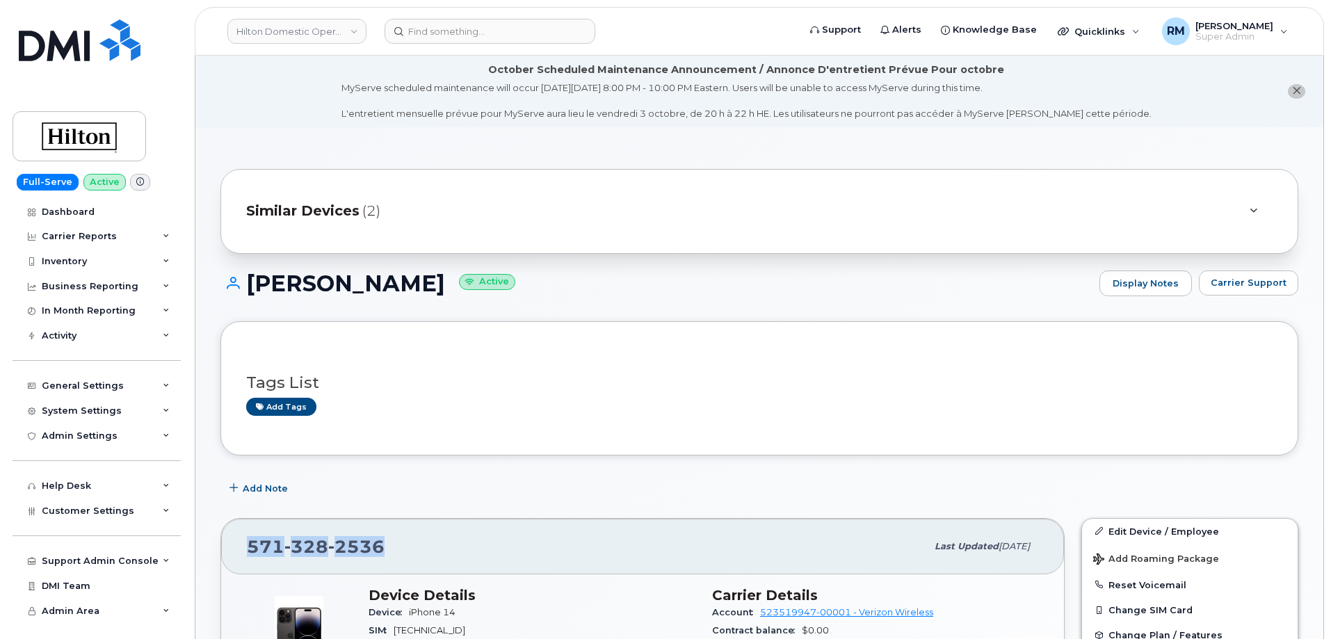
drag, startPoint x: 347, startPoint y: 547, endPoint x: 243, endPoint y: 547, distance: 103.6
click at [243, 547] on div "[PHONE_NUMBER] Last updated [DATE]" at bounding box center [642, 547] width 843 height 56
copy span "[PHONE_NUMBER]"
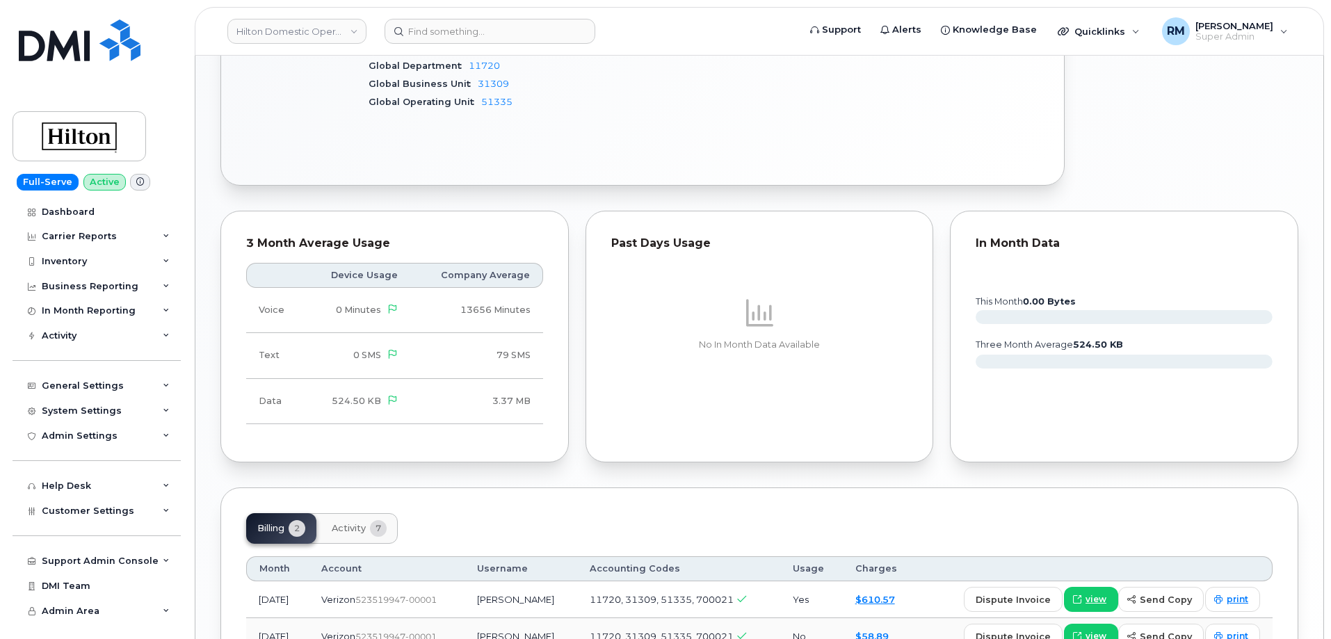
scroll to position [904, 0]
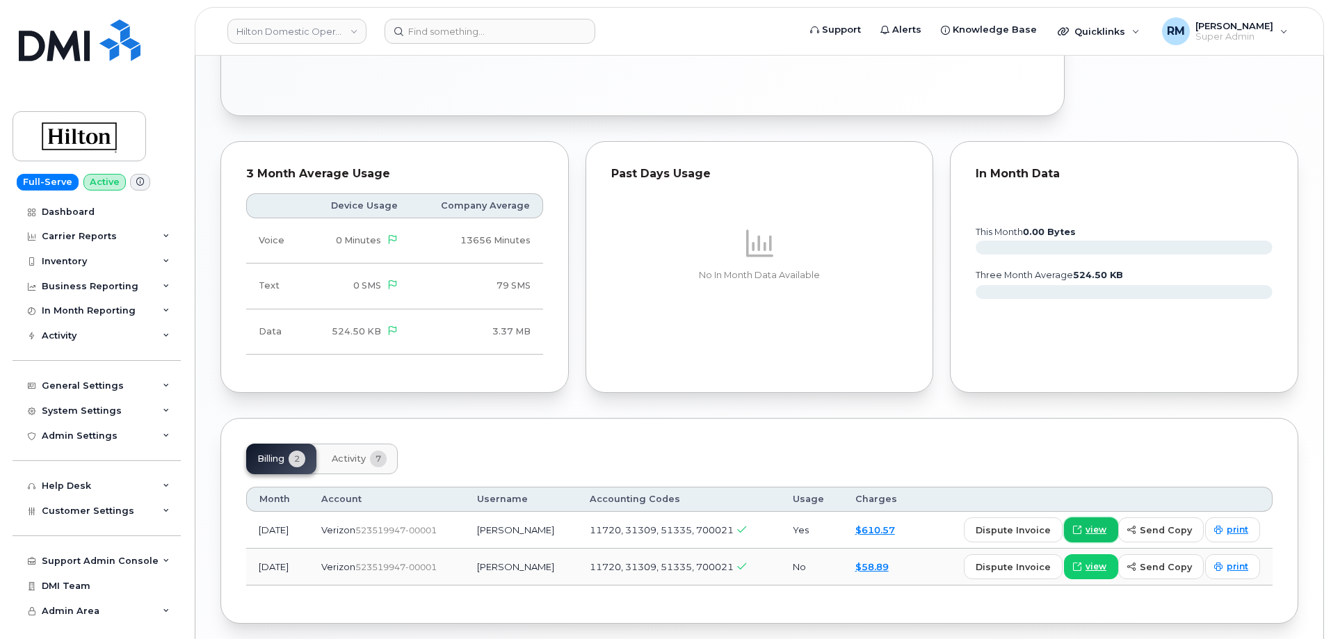
click at [1093, 524] on span "view" at bounding box center [1095, 530] width 21 height 13
click at [579, 347] on div "Past Days Usage No In Month Data Available" at bounding box center [759, 267] width 365 height 268
